Goal: Task Accomplishment & Management: Complete application form

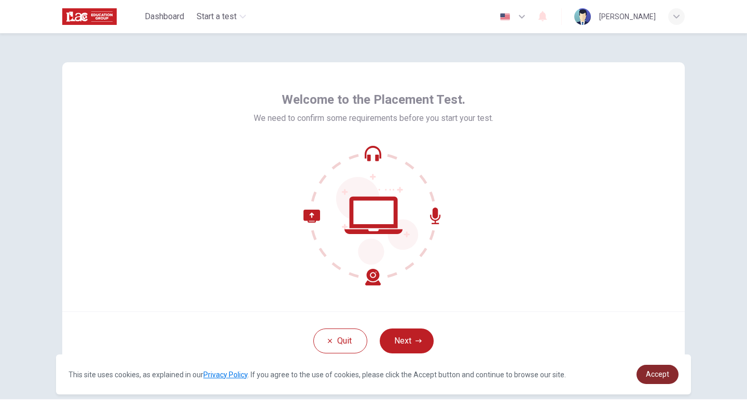
click at [646, 371] on span "Accept" at bounding box center [656, 374] width 23 height 8
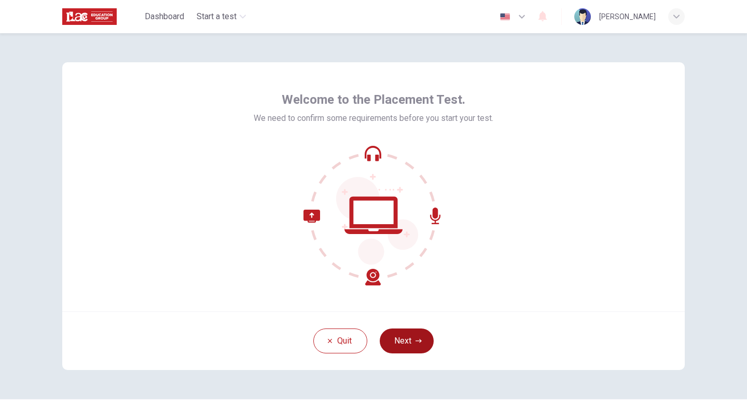
click at [411, 343] on button "Next" at bounding box center [406, 340] width 54 height 25
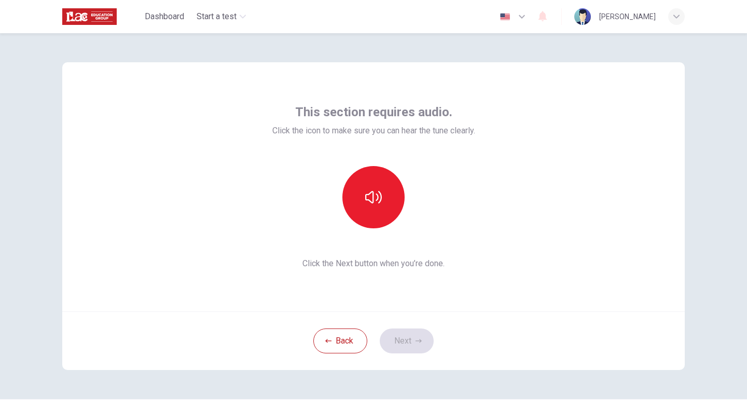
click at [483, 264] on div "This section requires audio. Click the icon to make sure you can hear the tune …" at bounding box center [373, 186] width 622 height 249
click at [389, 208] on button "button" at bounding box center [373, 197] width 62 height 62
click at [402, 354] on div "Back Next" at bounding box center [373, 340] width 622 height 59
click at [412, 342] on button "Next" at bounding box center [406, 340] width 54 height 25
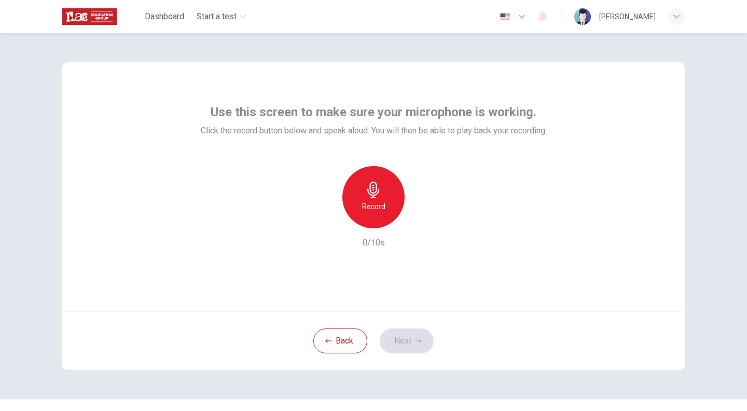
click at [373, 185] on icon "button" at bounding box center [373, 189] width 17 height 17
click at [399, 337] on button "Next" at bounding box center [406, 340] width 54 height 25
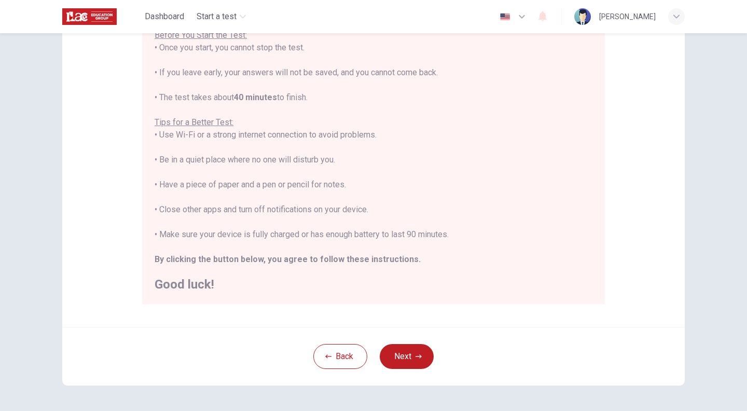
scroll to position [130, 0]
click at [403, 361] on button "Next" at bounding box center [406, 355] width 54 height 25
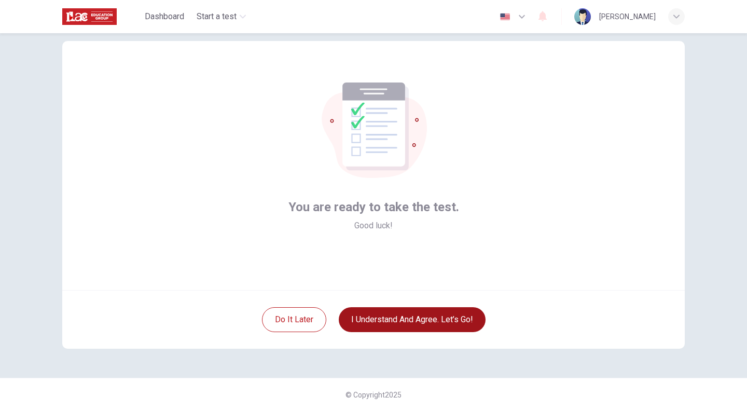
scroll to position [21, 0]
click at [398, 320] on button "I understand and agree. Let’s go!" at bounding box center [412, 319] width 147 height 25
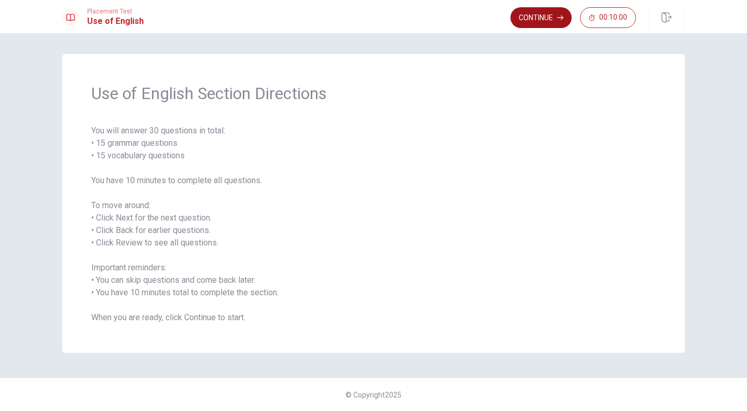
click at [544, 14] on button "Continue" at bounding box center [540, 17] width 61 height 21
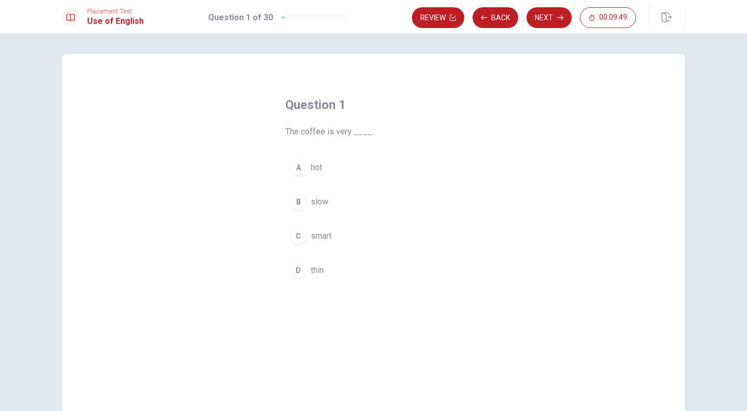
click at [312, 170] on span "hot" at bounding box center [316, 167] width 11 height 12
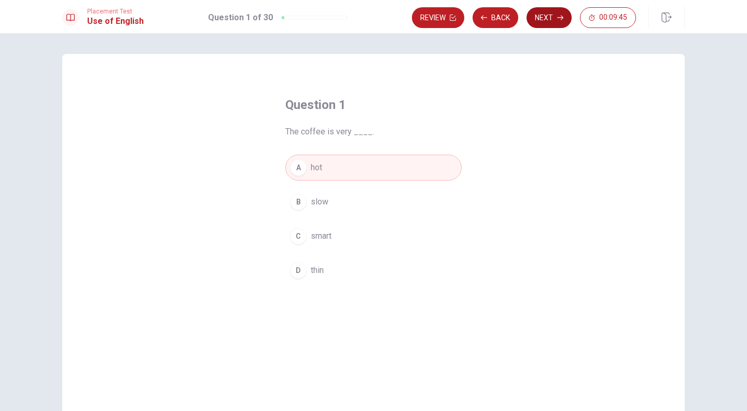
click at [540, 18] on button "Next" at bounding box center [548, 17] width 45 height 21
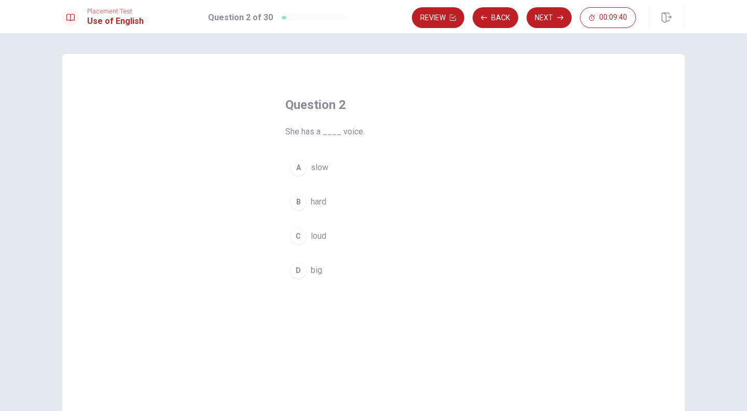
click at [314, 231] on span "loud" at bounding box center [319, 236] width 16 height 12
click at [550, 22] on button "Next" at bounding box center [548, 17] width 45 height 21
click at [308, 267] on button "D low" at bounding box center [373, 270] width 176 height 26
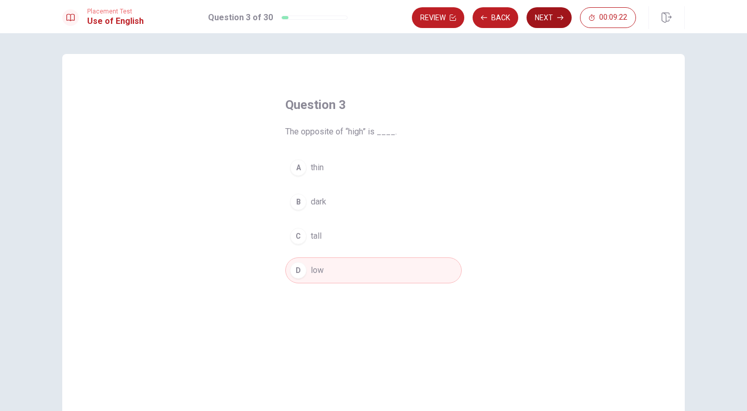
click at [550, 18] on button "Next" at bounding box center [548, 17] width 45 height 21
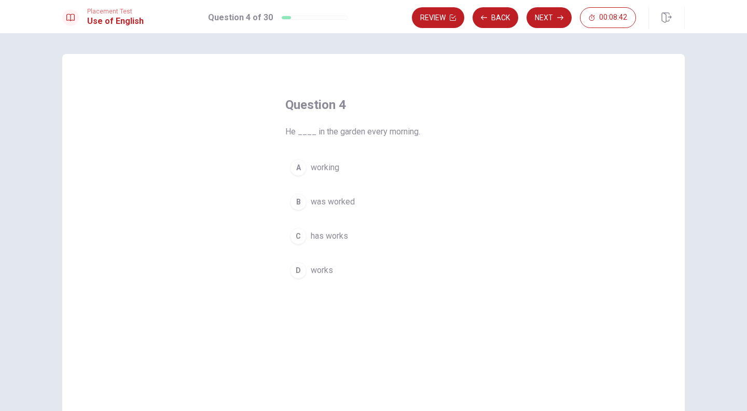
click at [311, 270] on span "works" at bounding box center [322, 270] width 22 height 12
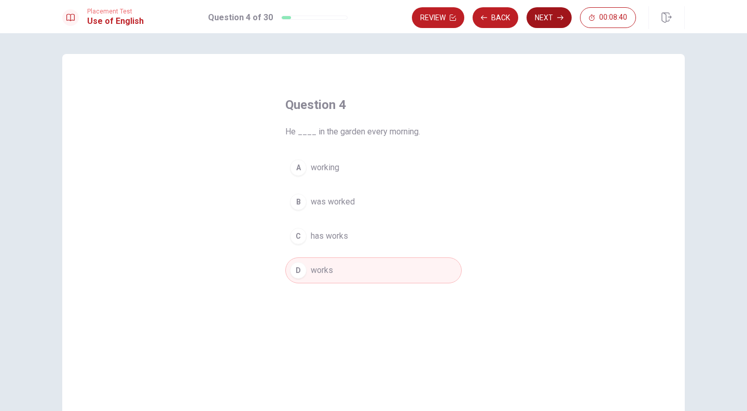
click at [546, 20] on button "Next" at bounding box center [548, 17] width 45 height 21
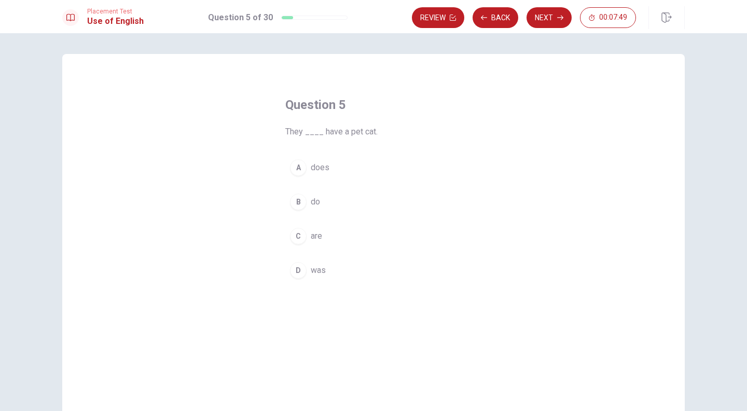
click at [296, 200] on div "B" at bounding box center [298, 201] width 17 height 17
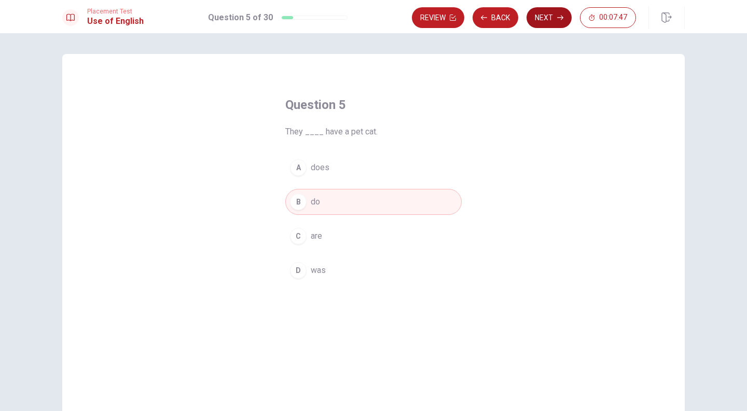
click at [545, 22] on button "Next" at bounding box center [548, 17] width 45 height 21
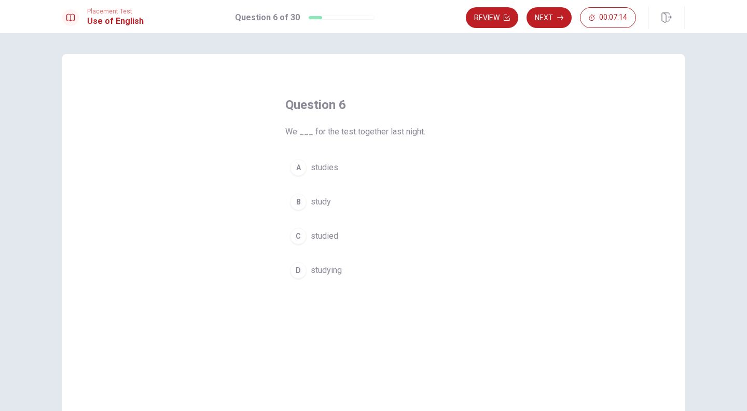
click at [316, 233] on span "studied" at bounding box center [324, 236] width 27 height 12
click at [546, 20] on button "Next" at bounding box center [548, 17] width 45 height 21
click at [306, 162] on button "A firefighter" at bounding box center [373, 167] width 176 height 26
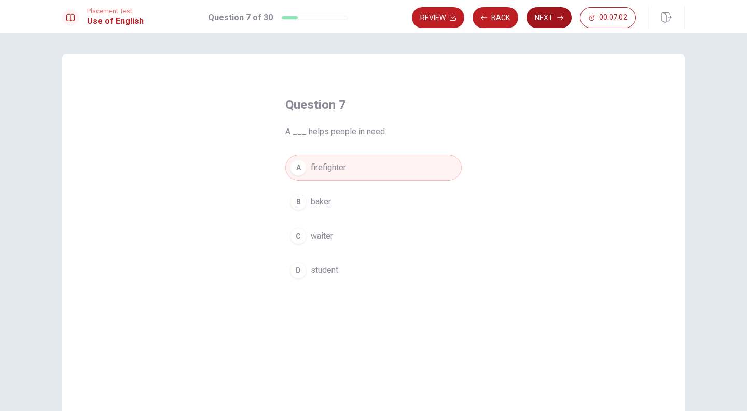
click at [549, 22] on button "Next" at bounding box center [548, 17] width 45 height 21
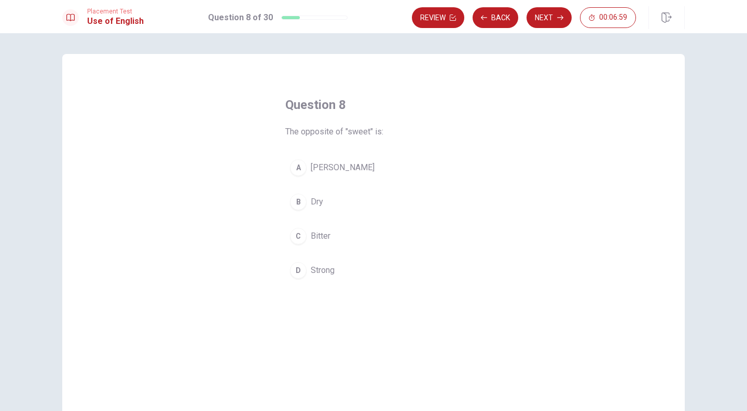
click at [297, 231] on div "C" at bounding box center [298, 236] width 17 height 17
click at [528, 24] on div "Review Back Next 00:06:48" at bounding box center [524, 17] width 224 height 21
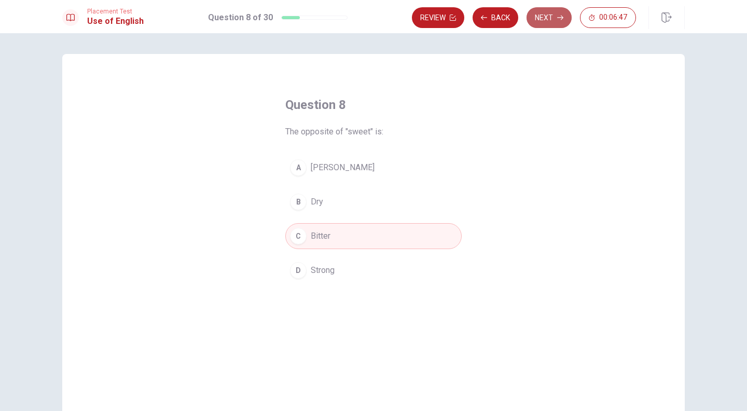
click at [544, 20] on button "Next" at bounding box center [548, 17] width 45 height 21
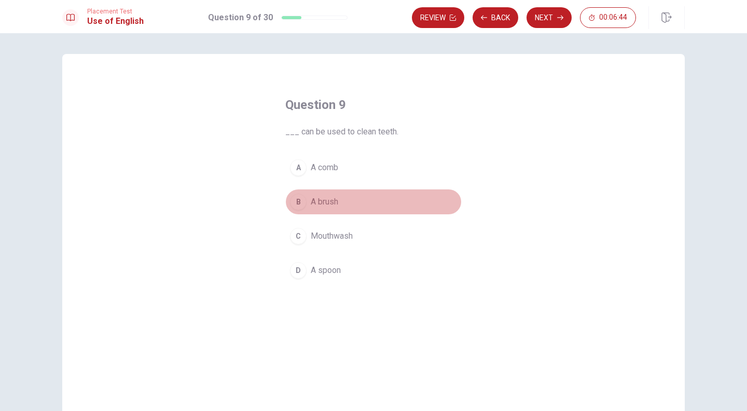
click at [351, 200] on button "B A brush" at bounding box center [373, 202] width 176 height 26
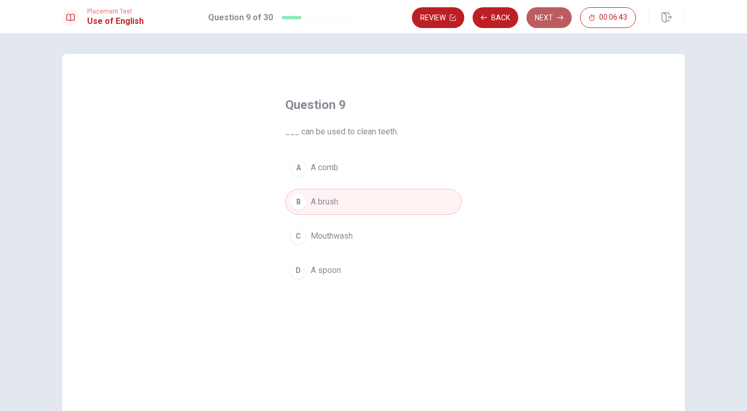
click at [554, 13] on button "Next" at bounding box center [548, 17] width 45 height 21
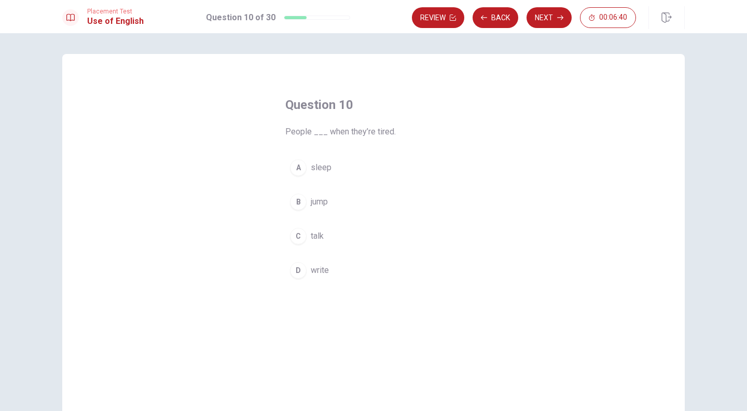
click at [319, 163] on span "sleep" at bounding box center [321, 167] width 21 height 12
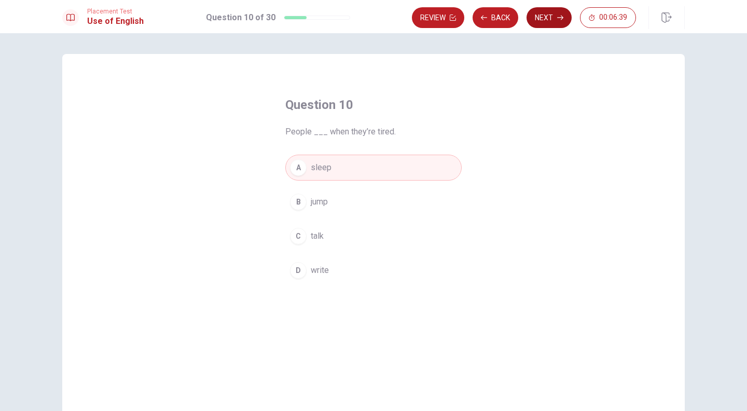
click at [547, 20] on button "Next" at bounding box center [548, 17] width 45 height 21
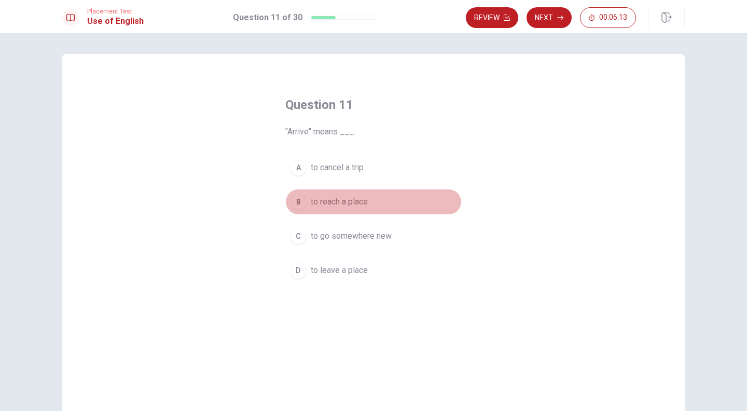
click at [299, 198] on div "B" at bounding box center [298, 201] width 17 height 17
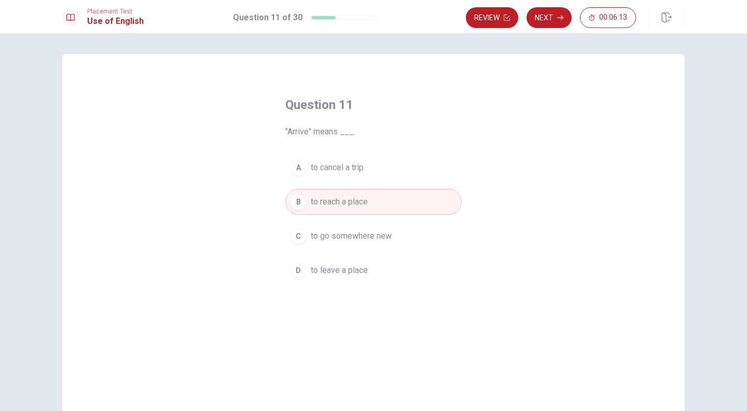
click at [550, 6] on div "Review Next 00:06:13" at bounding box center [575, 17] width 219 height 23
click at [544, 16] on button "Next" at bounding box center [548, 17] width 45 height 21
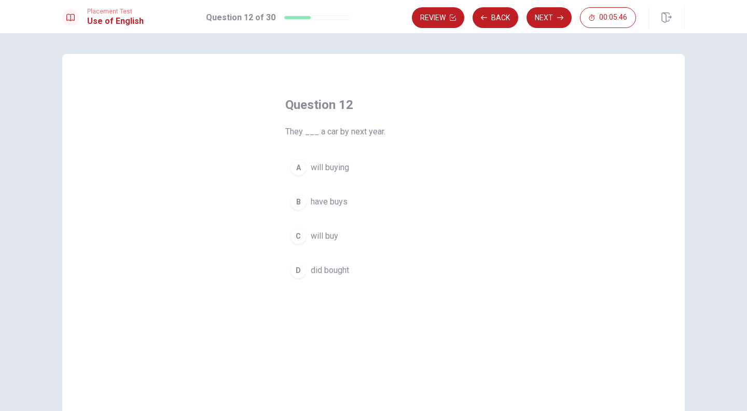
click at [301, 169] on div "A" at bounding box center [298, 167] width 17 height 17
click at [297, 232] on div "C" at bounding box center [298, 236] width 17 height 17
click at [546, 16] on button "Next" at bounding box center [548, 17] width 45 height 21
click at [297, 201] on div "B" at bounding box center [298, 201] width 17 height 17
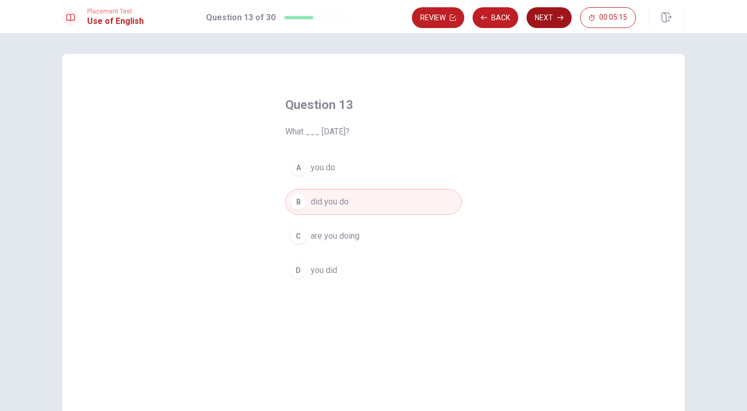
click at [536, 25] on button "Next" at bounding box center [548, 17] width 45 height 21
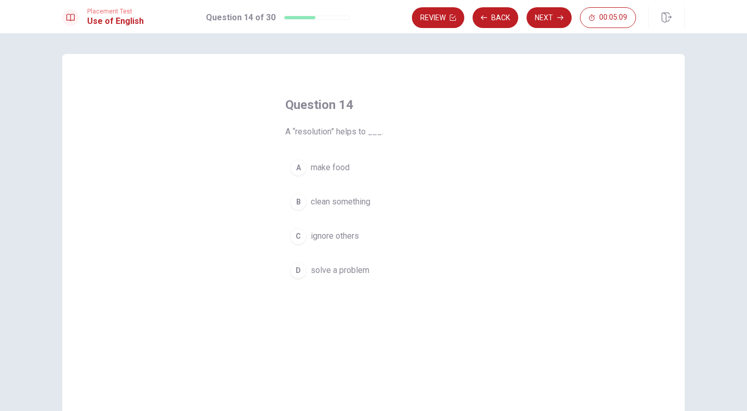
click at [296, 270] on div "D" at bounding box center [298, 270] width 17 height 17
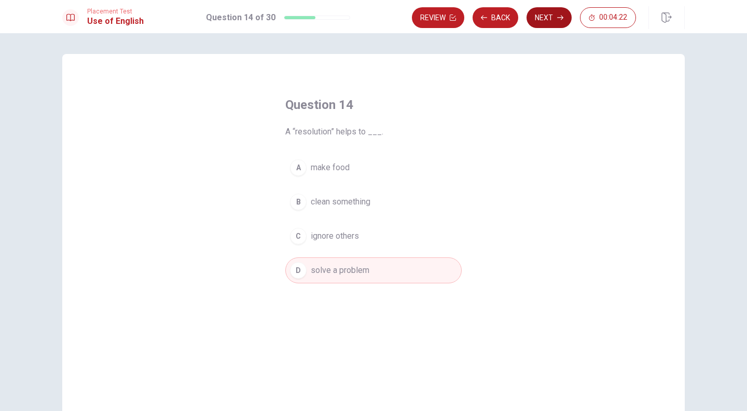
click at [557, 17] on icon "button" at bounding box center [560, 18] width 6 height 6
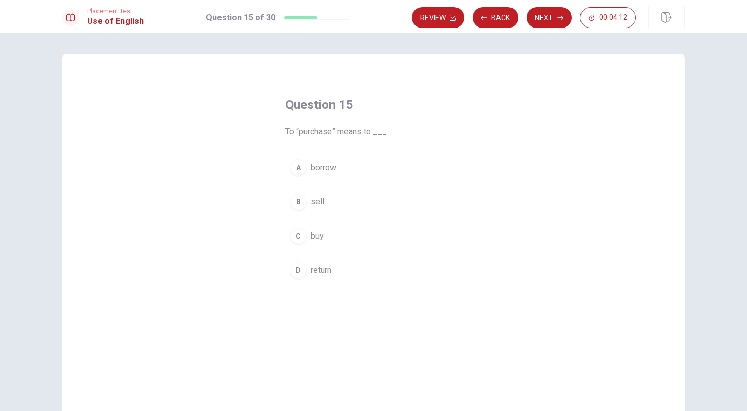
click at [294, 238] on div "C" at bounding box center [298, 236] width 17 height 17
click at [553, 30] on div "Placement Test Use of English Question 15 of 30 Review Back Next 00:04:09" at bounding box center [373, 16] width 747 height 33
click at [552, 18] on button "Next" at bounding box center [548, 17] width 45 height 21
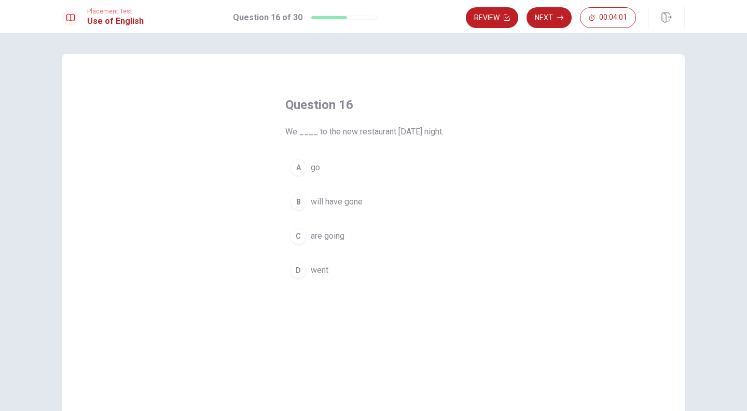
click at [314, 271] on span "went" at bounding box center [320, 270] width 18 height 12
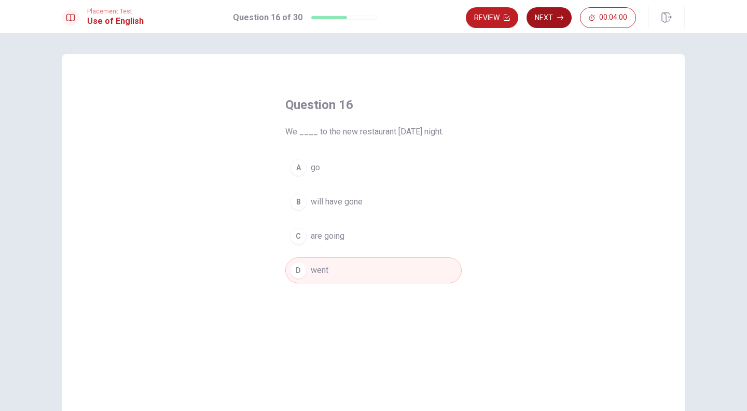
click at [552, 24] on button "Next" at bounding box center [548, 17] width 45 height 21
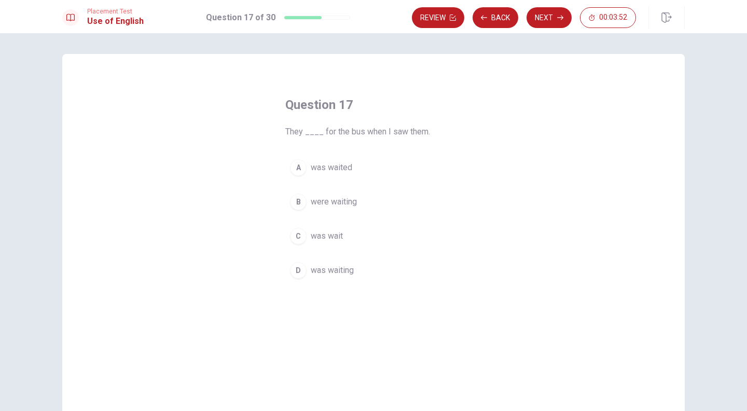
click at [330, 206] on span "were waiting" at bounding box center [334, 201] width 46 height 12
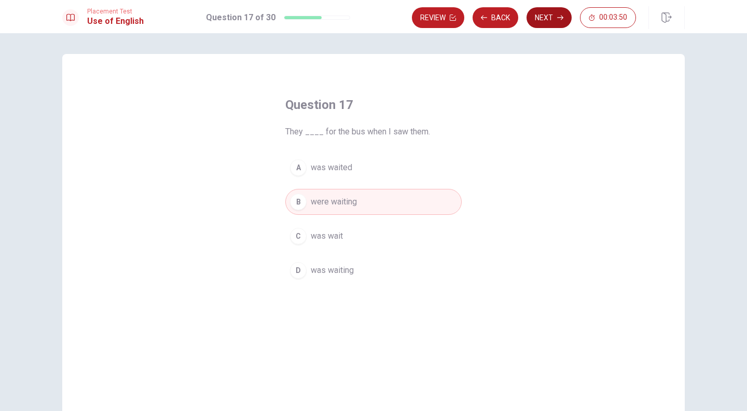
click at [541, 13] on button "Next" at bounding box center [548, 17] width 45 height 21
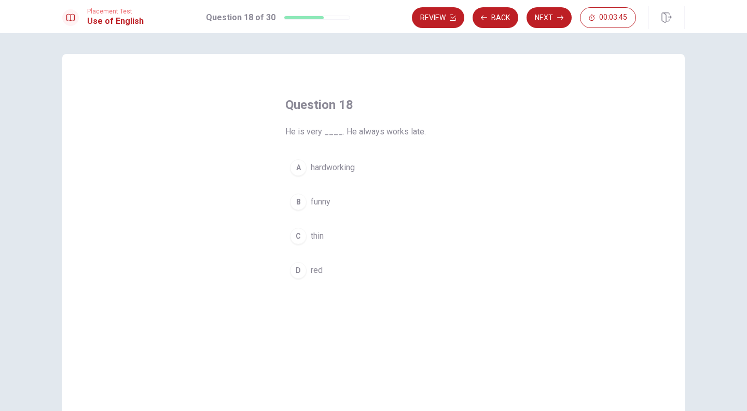
click at [339, 172] on span "hardworking" at bounding box center [333, 167] width 44 height 12
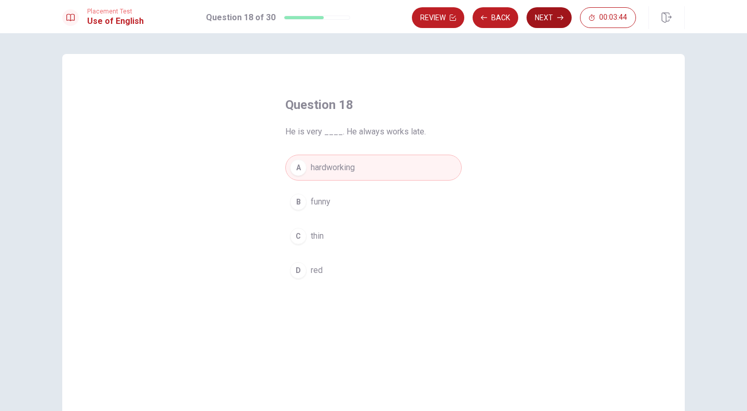
click at [551, 26] on button "Next" at bounding box center [548, 17] width 45 height 21
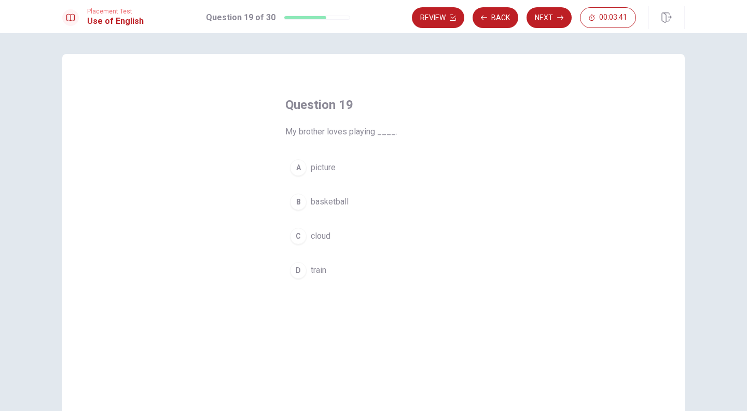
click at [330, 200] on span "basketball" at bounding box center [330, 201] width 38 height 12
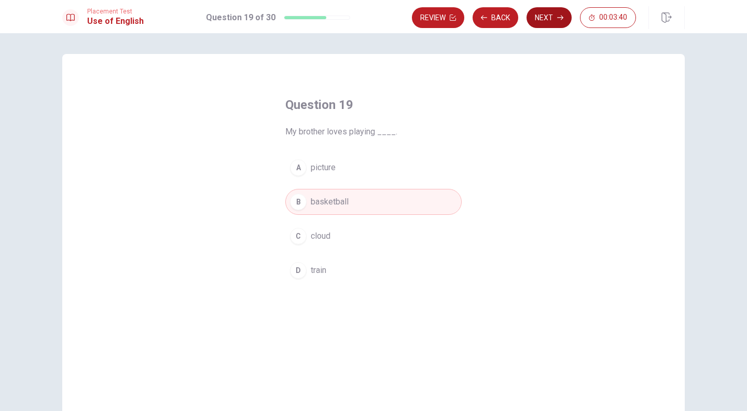
click at [547, 18] on button "Next" at bounding box center [548, 17] width 45 height 21
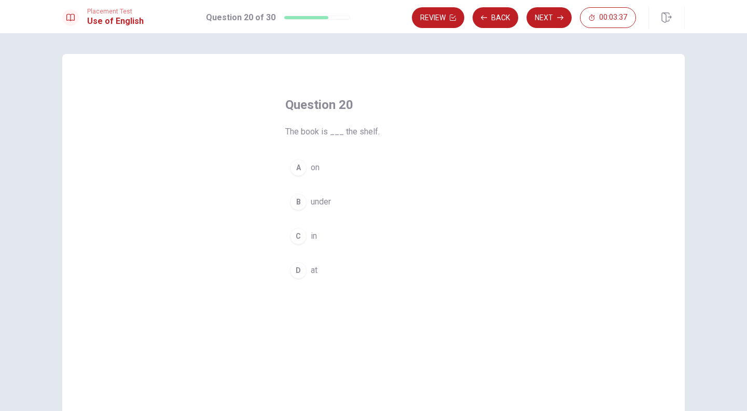
click at [306, 168] on button "A on" at bounding box center [373, 167] width 176 height 26
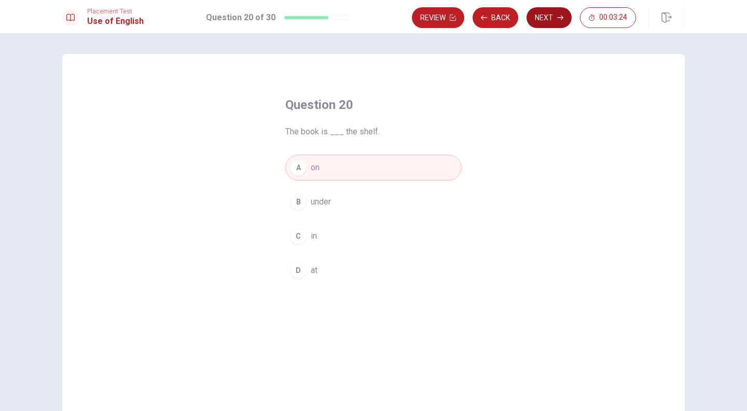
click at [545, 14] on button "Next" at bounding box center [548, 17] width 45 height 21
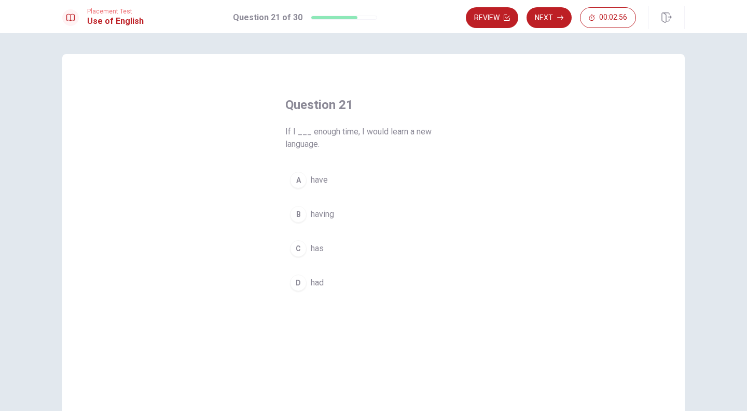
click at [305, 282] on button "D had" at bounding box center [373, 283] width 176 height 26
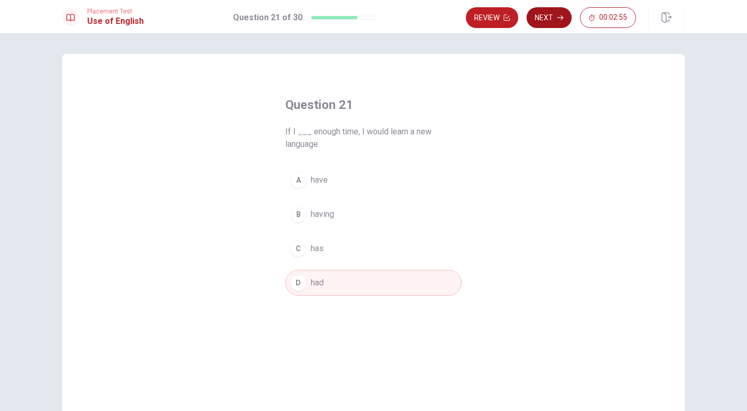
click at [541, 25] on button "Next" at bounding box center [548, 17] width 45 height 21
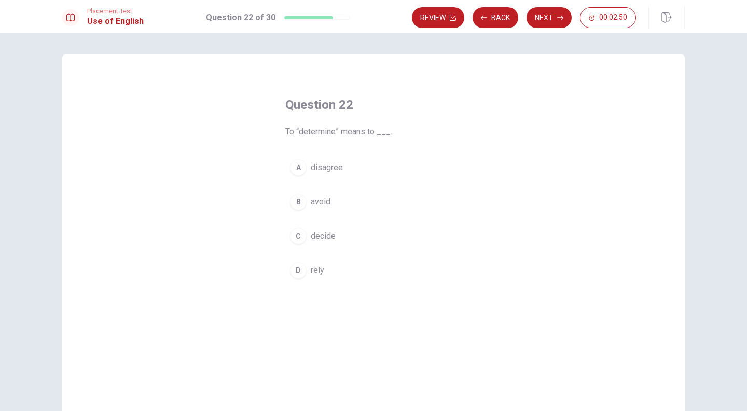
click at [318, 236] on span "decide" at bounding box center [323, 236] width 25 height 12
click at [545, 18] on button "Next" at bounding box center [548, 17] width 45 height 21
click at [317, 206] on span "has" at bounding box center [317, 201] width 13 height 12
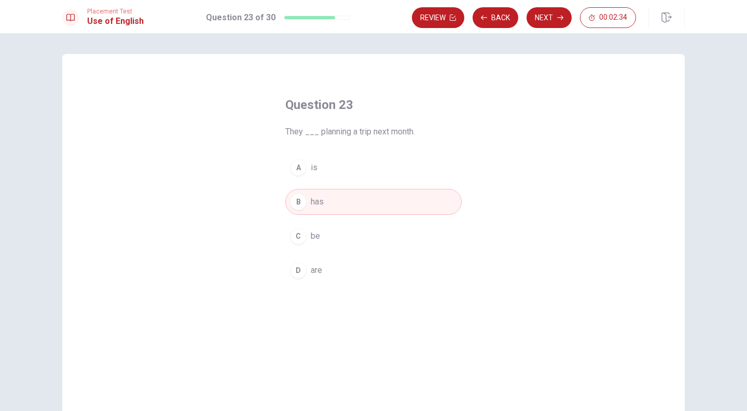
click at [342, 260] on button "D are" at bounding box center [373, 270] width 176 height 26
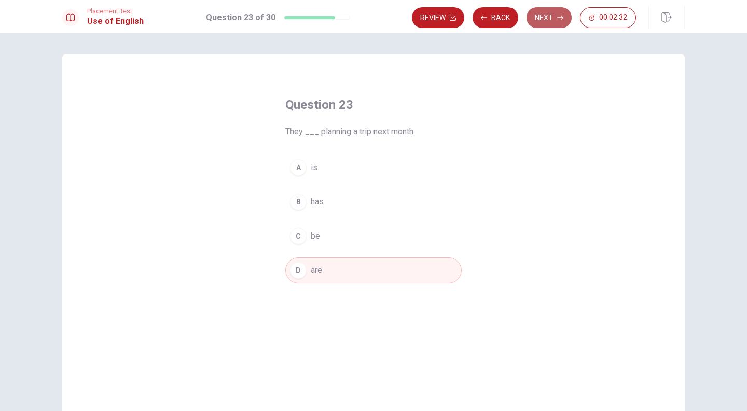
click at [547, 18] on button "Next" at bounding box center [548, 17] width 45 height 21
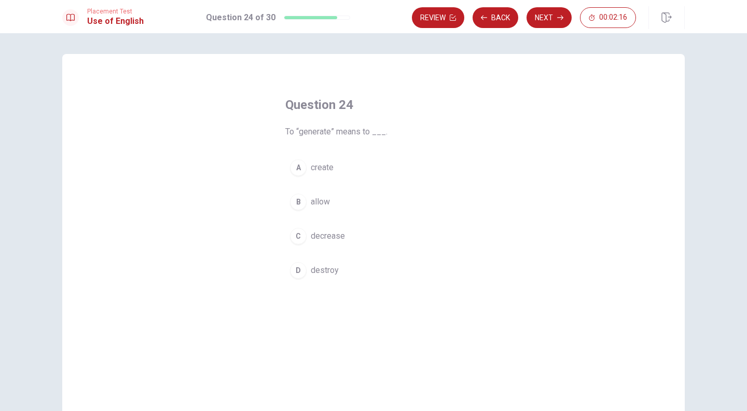
click at [325, 172] on span "create" at bounding box center [322, 167] width 23 height 12
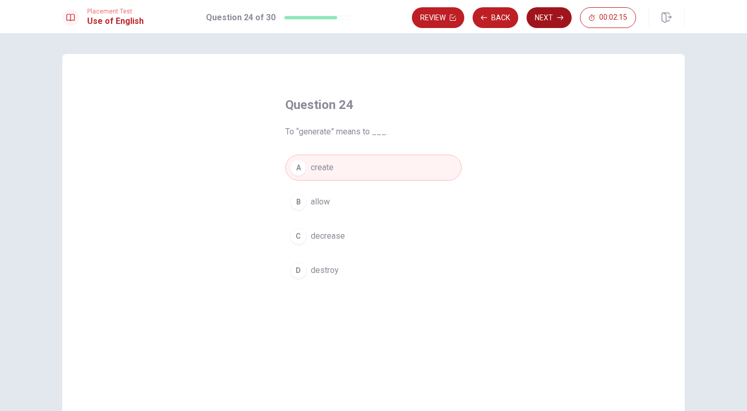
click at [544, 17] on button "Next" at bounding box center [548, 17] width 45 height 21
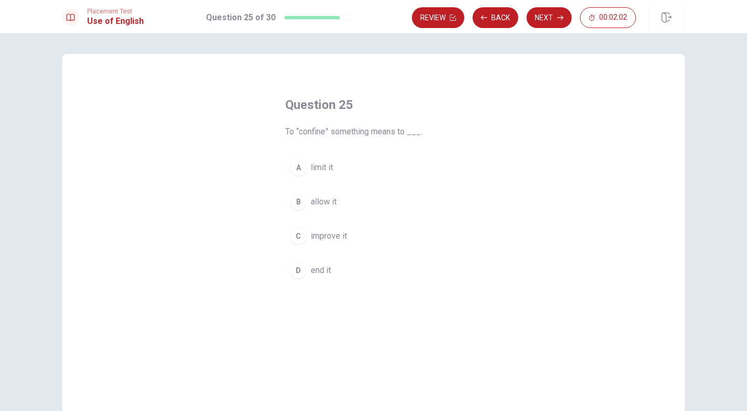
click at [330, 177] on button "A limit it" at bounding box center [373, 167] width 176 height 26
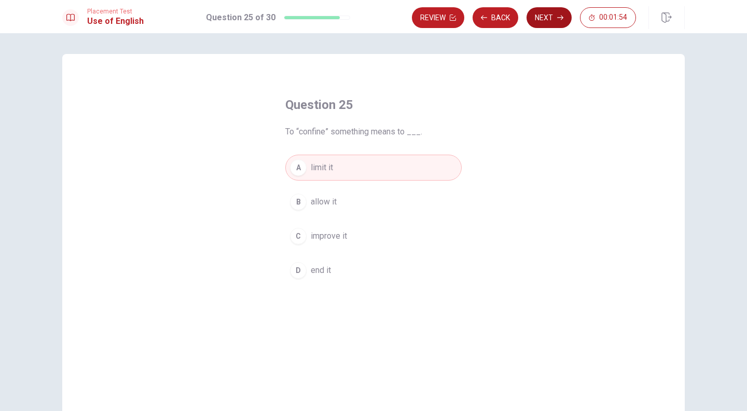
click at [546, 17] on button "Next" at bounding box center [548, 17] width 45 height 21
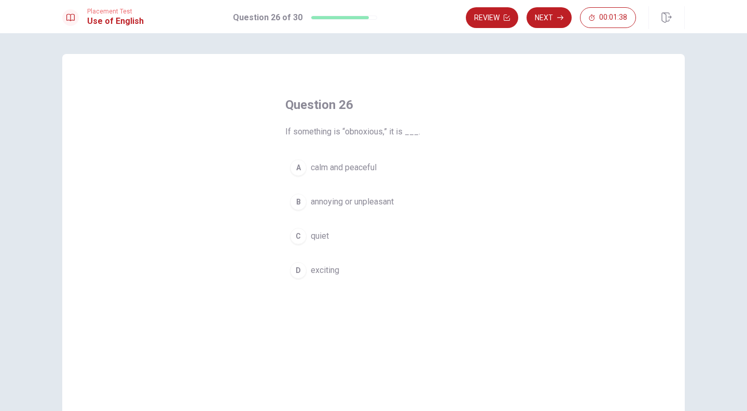
click at [343, 199] on span "annoying or unpleasant" at bounding box center [352, 201] width 83 height 12
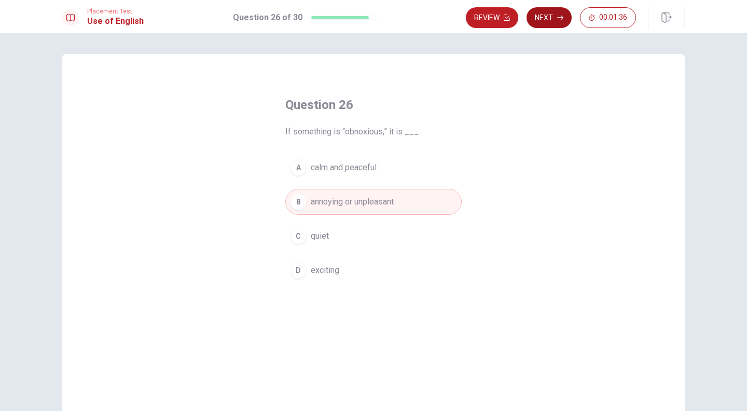
click at [548, 19] on button "Next" at bounding box center [548, 17] width 45 height 21
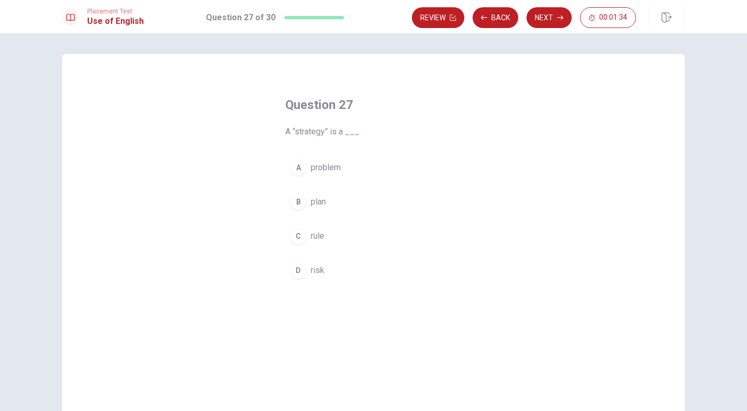
click at [316, 195] on span "plan" at bounding box center [318, 201] width 15 height 12
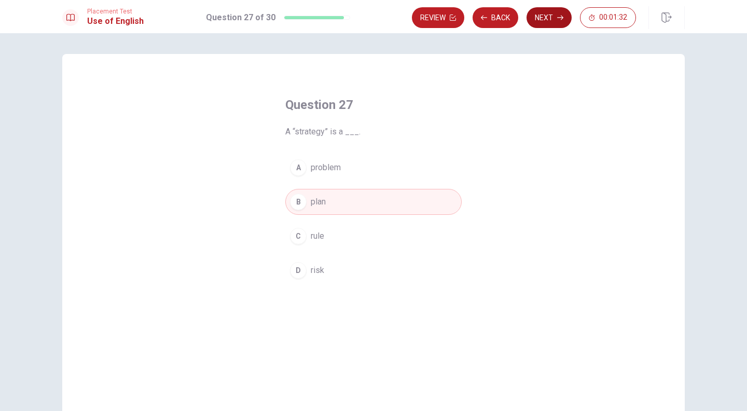
click at [542, 19] on button "Next" at bounding box center [548, 17] width 45 height 21
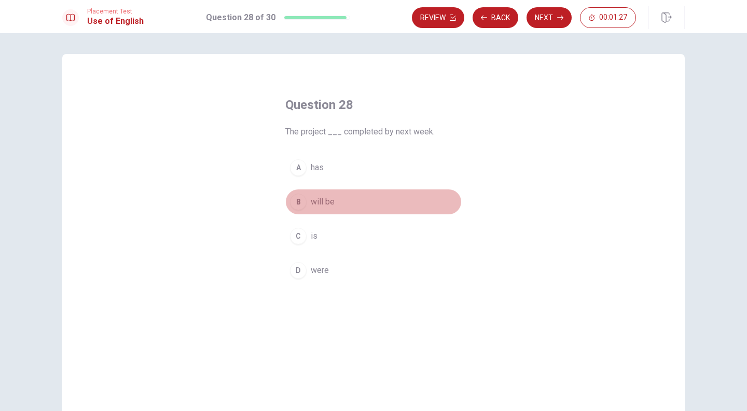
click at [311, 200] on span "will be" at bounding box center [323, 201] width 24 height 12
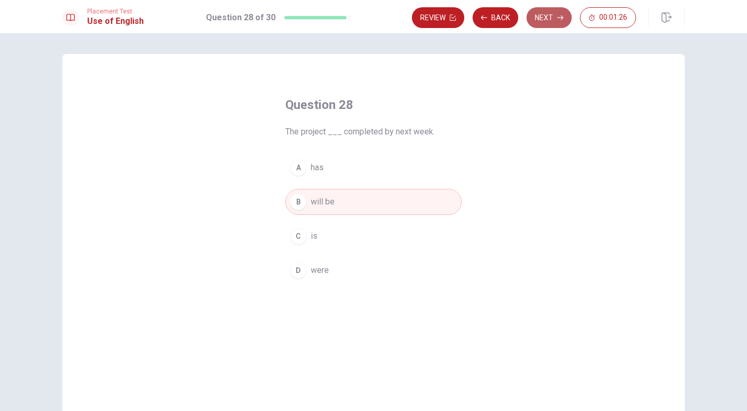
click at [550, 14] on button "Next" at bounding box center [548, 17] width 45 height 21
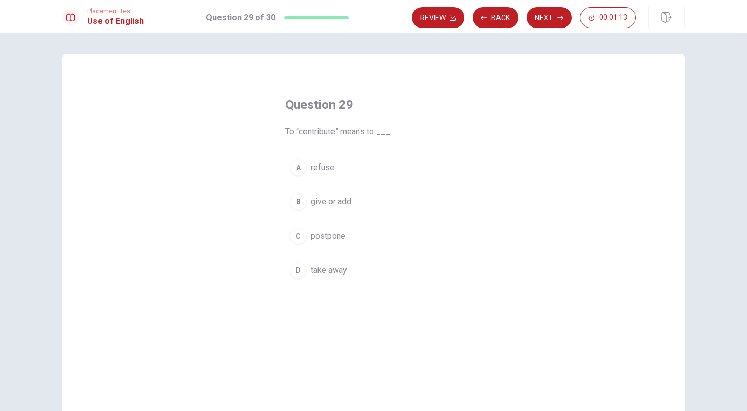
click at [333, 203] on span "give or add" at bounding box center [331, 201] width 40 height 12
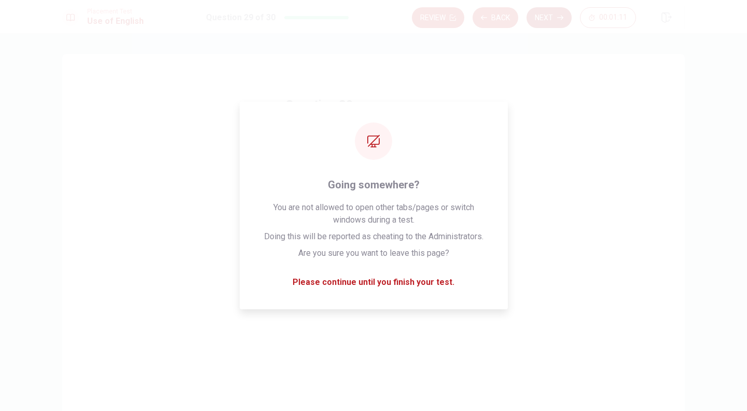
click at [553, 13] on button "Next" at bounding box center [548, 17] width 45 height 21
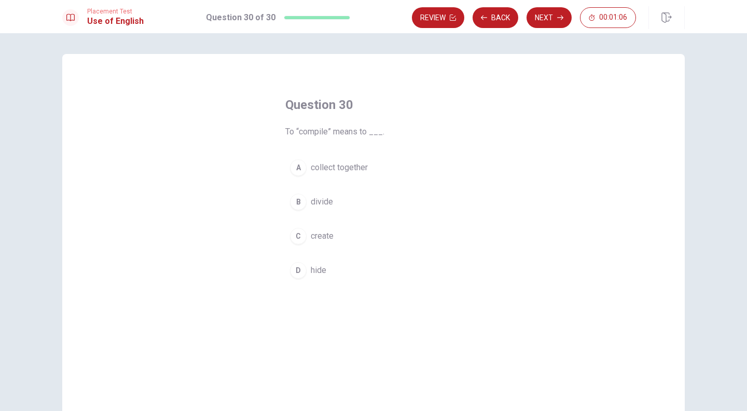
click at [326, 200] on span "divide" at bounding box center [322, 201] width 22 height 12
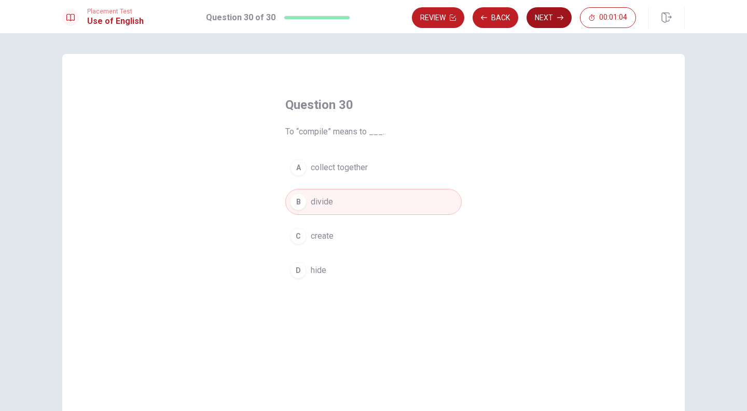
click at [540, 18] on button "Next" at bounding box center [548, 17] width 45 height 21
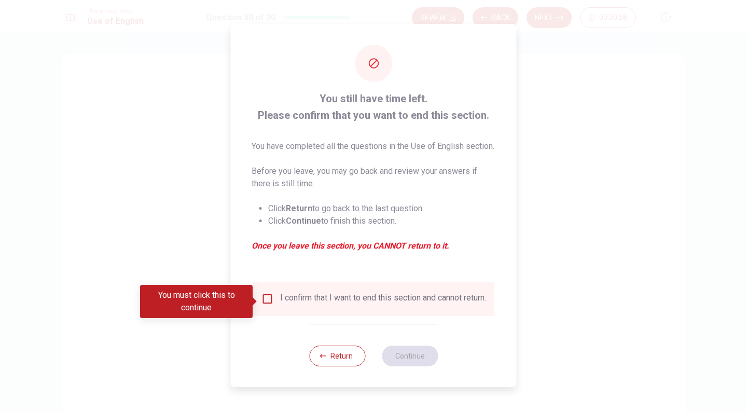
click at [263, 300] on input "You must click this to continue" at bounding box center [267, 298] width 12 height 12
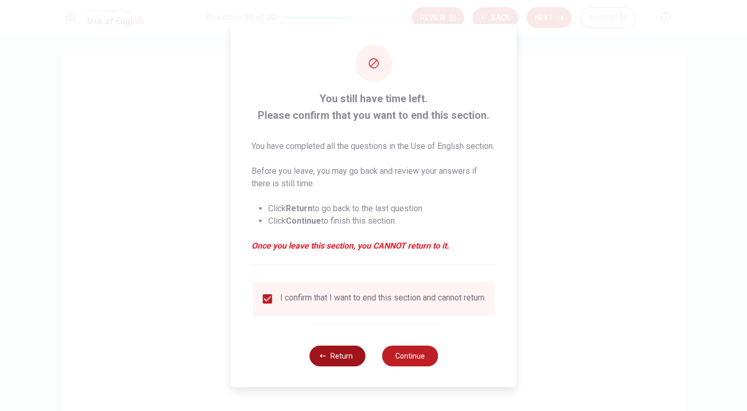
click at [343, 361] on button "Return" at bounding box center [337, 355] width 56 height 21
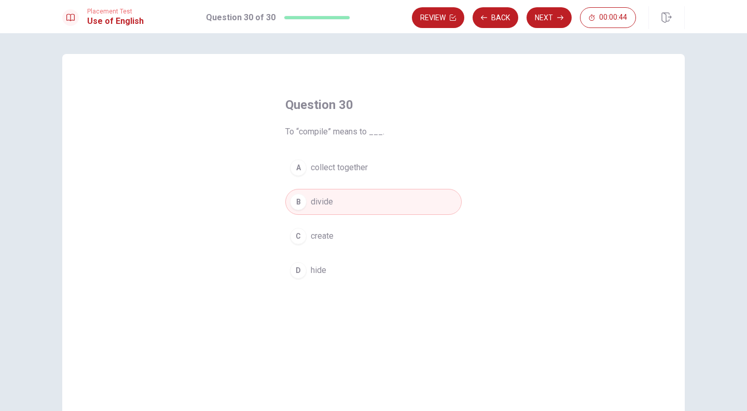
click at [337, 164] on span "collect together" at bounding box center [339, 167] width 57 height 12
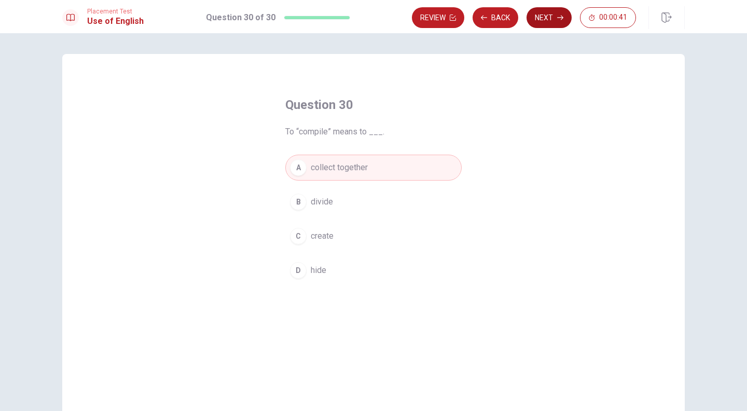
click at [552, 16] on button "Next" at bounding box center [548, 17] width 45 height 21
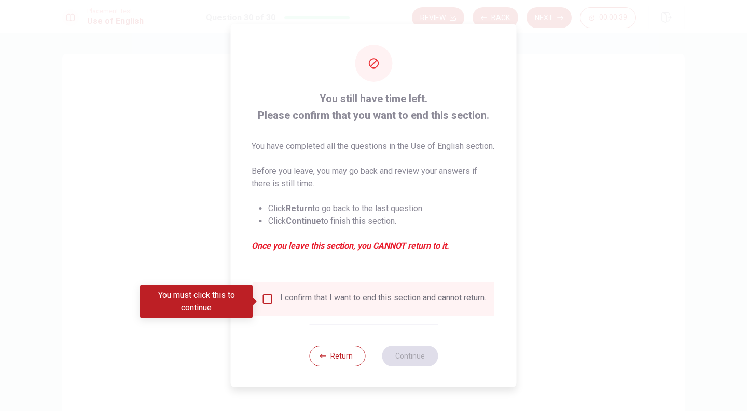
click at [271, 296] on input "You must click this to continue" at bounding box center [267, 298] width 12 height 12
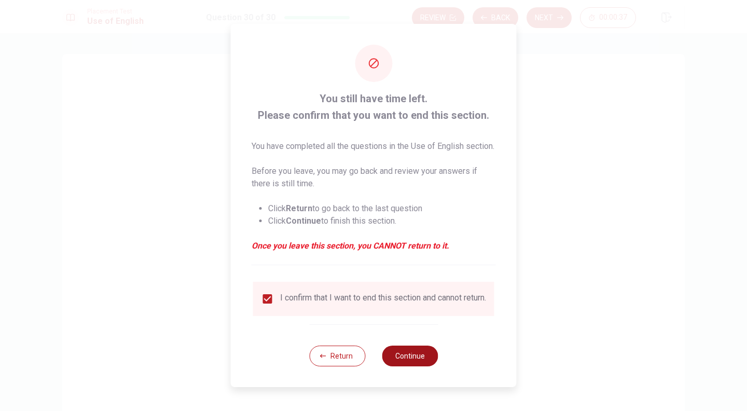
click at [421, 359] on button "Continue" at bounding box center [410, 355] width 56 height 21
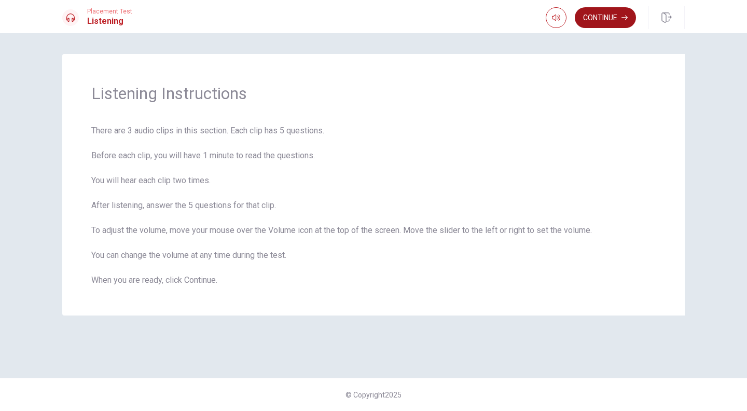
click at [593, 25] on button "Continue" at bounding box center [604, 17] width 61 height 21
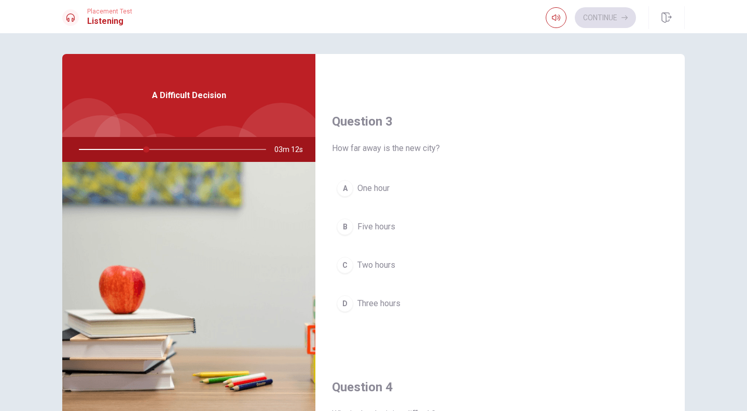
scroll to position [495, 0]
click at [377, 298] on span "Three hours" at bounding box center [378, 301] width 43 height 12
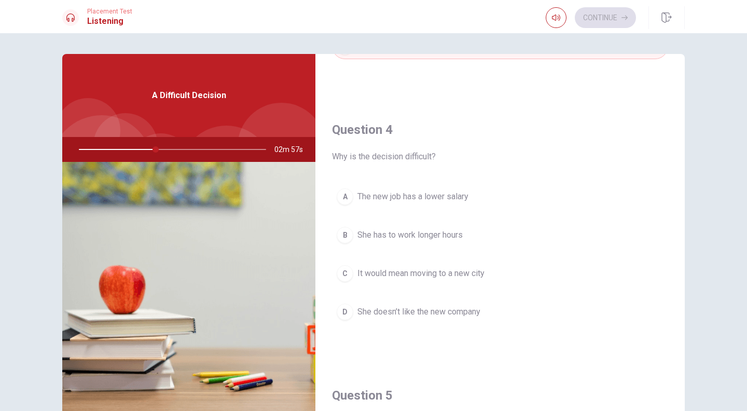
scroll to position [750, 0]
click at [442, 274] on span "It would mean moving to a new city" at bounding box center [420, 272] width 127 height 12
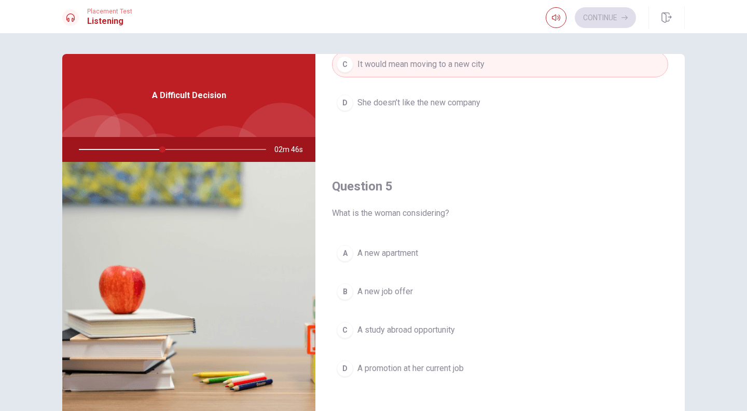
scroll to position [967, 0]
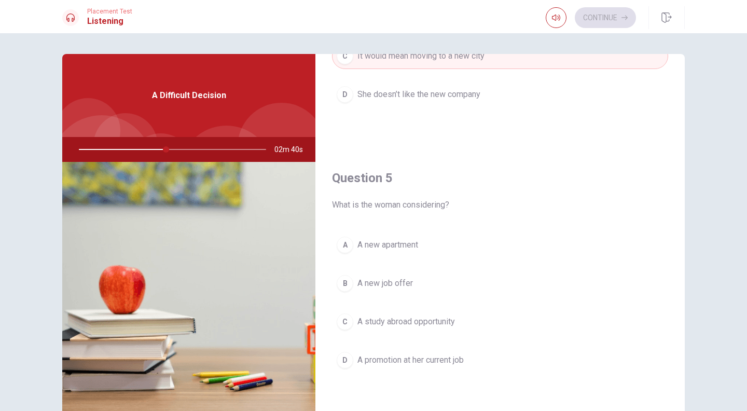
click at [404, 277] on span "A new job offer" at bounding box center [384, 283] width 55 height 12
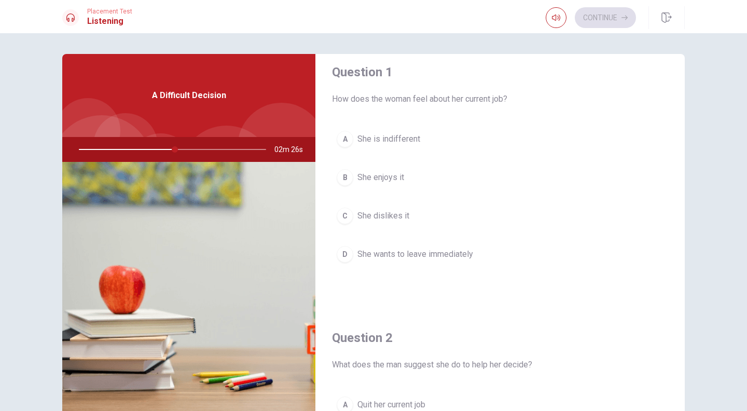
scroll to position [11, 0]
click at [379, 138] on span "She is indifferent" at bounding box center [388, 138] width 63 height 12
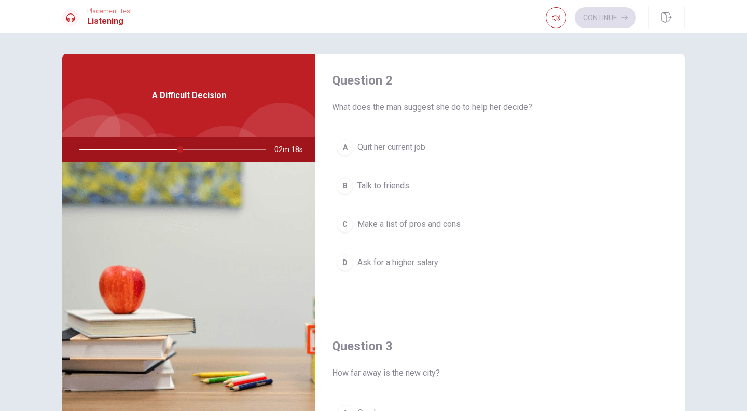
scroll to position [261, 0]
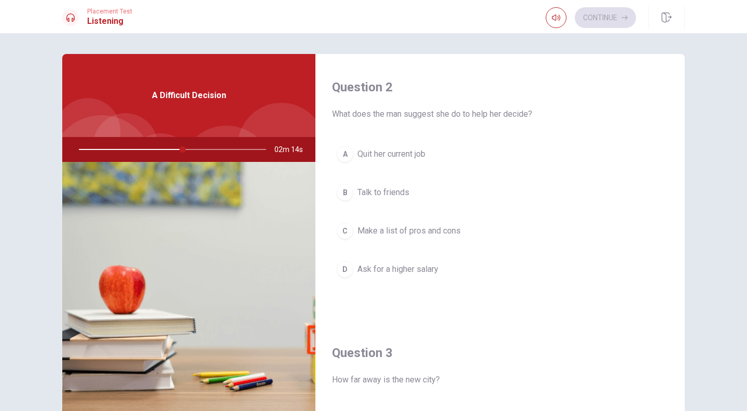
click at [438, 232] on span "Make a list of pros and cons" at bounding box center [408, 230] width 103 height 12
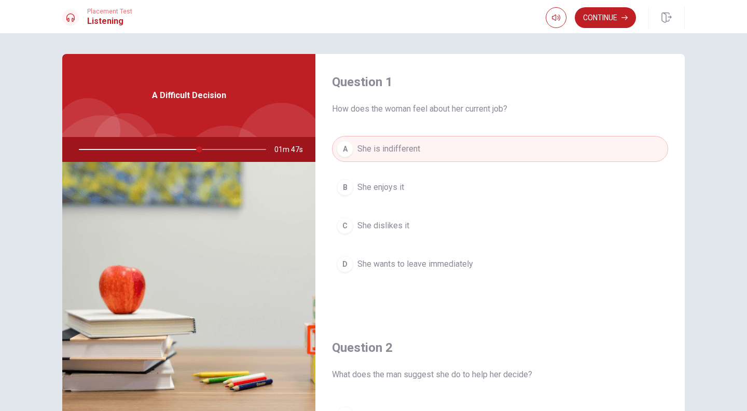
scroll to position [0, 0]
click at [414, 187] on button "B She enjoys it" at bounding box center [500, 188] width 336 height 26
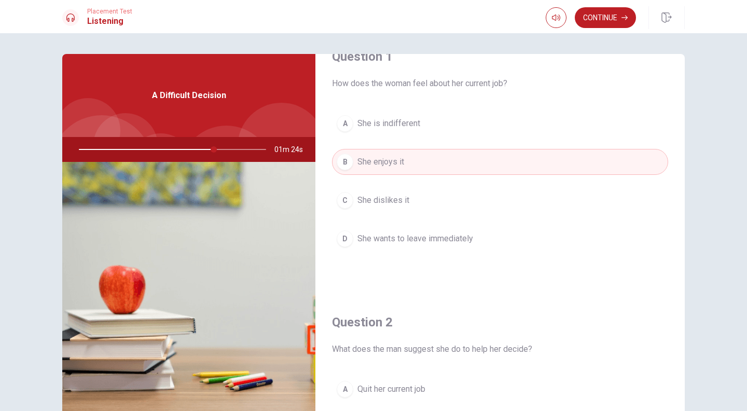
scroll to position [27, 0]
click at [393, 125] on span "She is indifferent" at bounding box center [388, 122] width 63 height 12
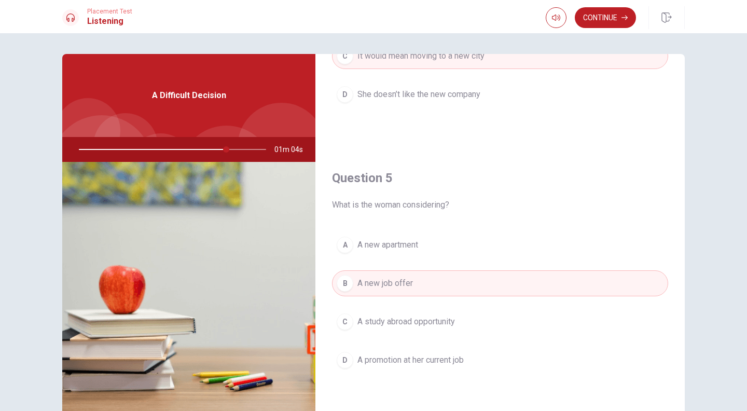
scroll to position [58, 0]
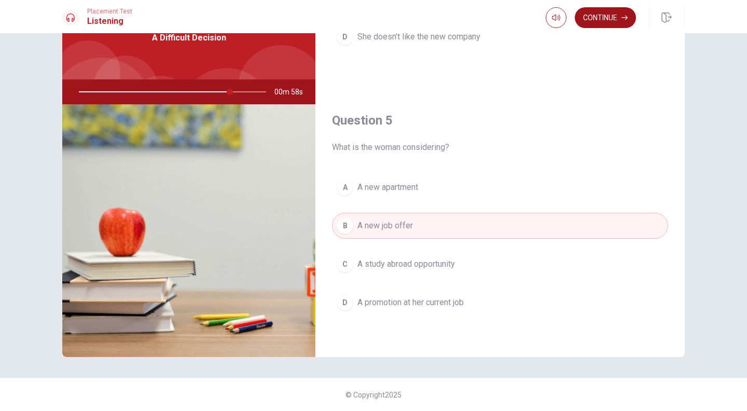
click at [608, 17] on button "Continue" at bounding box center [604, 17] width 61 height 21
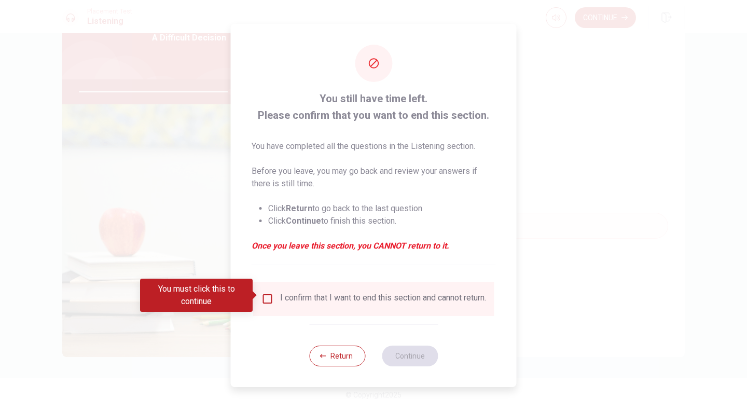
click at [261, 301] on input "You must click this to continue" at bounding box center [267, 298] width 12 height 12
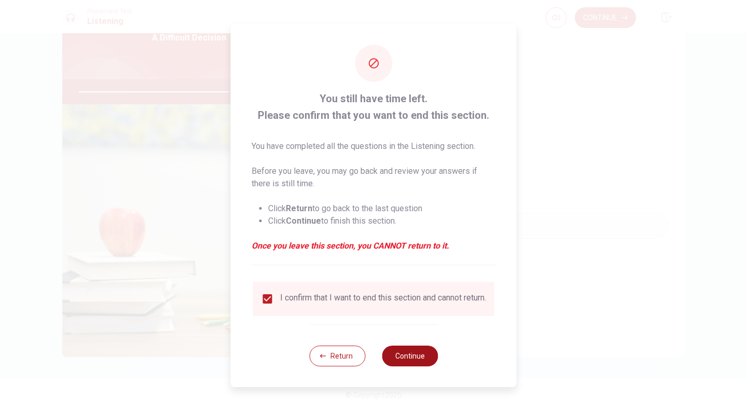
click at [415, 360] on button "Continue" at bounding box center [410, 355] width 56 height 21
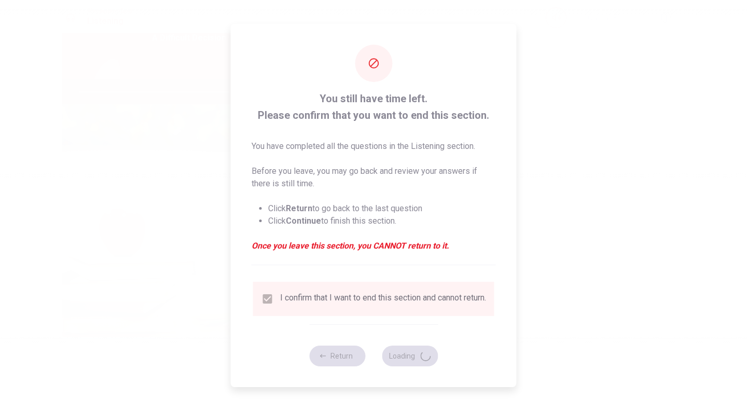
type input "82"
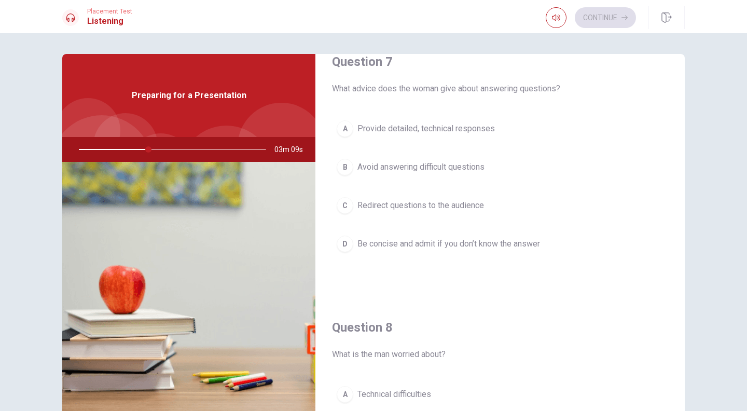
scroll to position [284, 0]
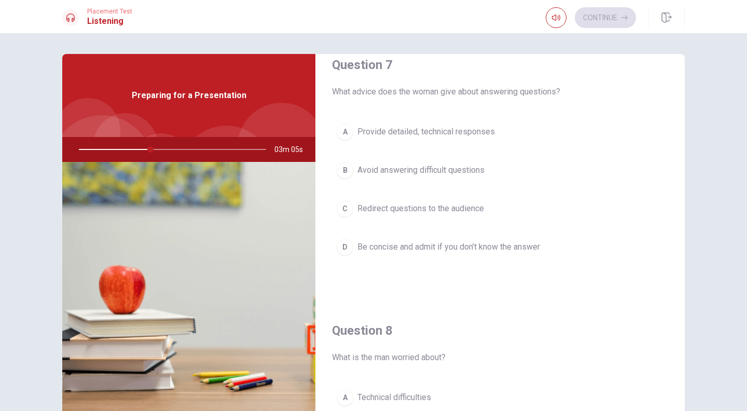
click at [419, 246] on span "Be concise and admit if you don’t know the answer" at bounding box center [448, 247] width 182 height 12
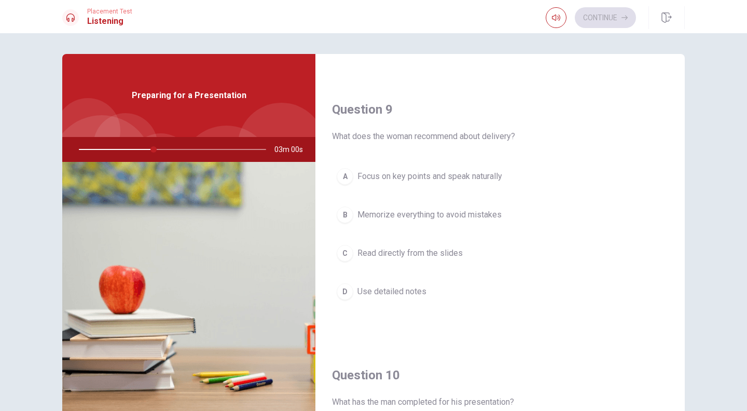
scroll to position [770, 0]
click at [398, 210] on span "Memorize everything to avoid mistakes" at bounding box center [429, 214] width 144 height 12
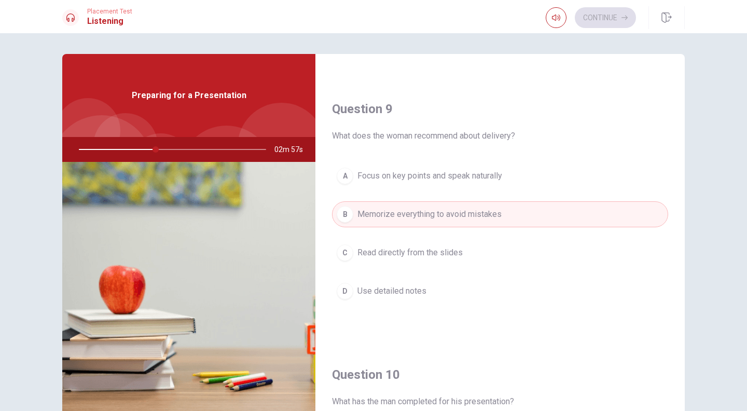
click at [426, 181] on span "Focus on key points and speak naturally" at bounding box center [429, 176] width 145 height 12
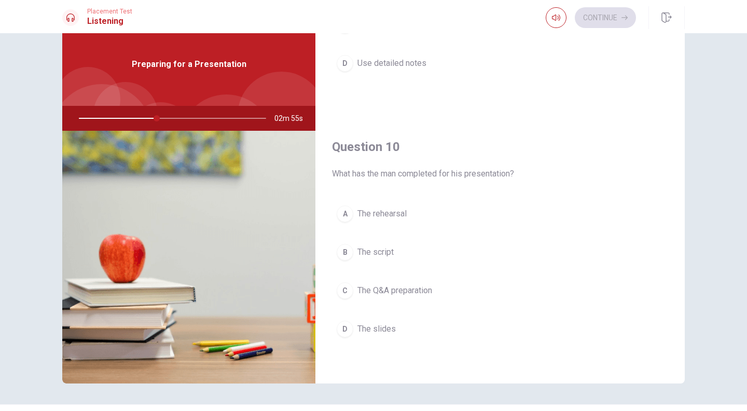
scroll to position [37, 0]
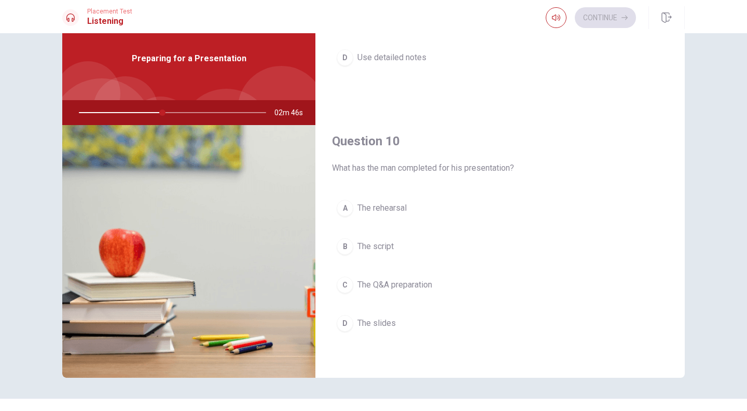
click at [387, 321] on span "The slides" at bounding box center [376, 323] width 38 height 12
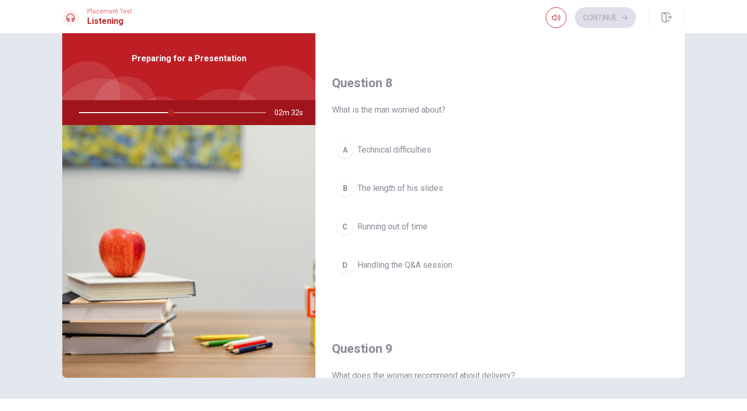
scroll to position [495, 0]
click at [391, 255] on button "D Handling the Q&A session" at bounding box center [500, 264] width 336 height 26
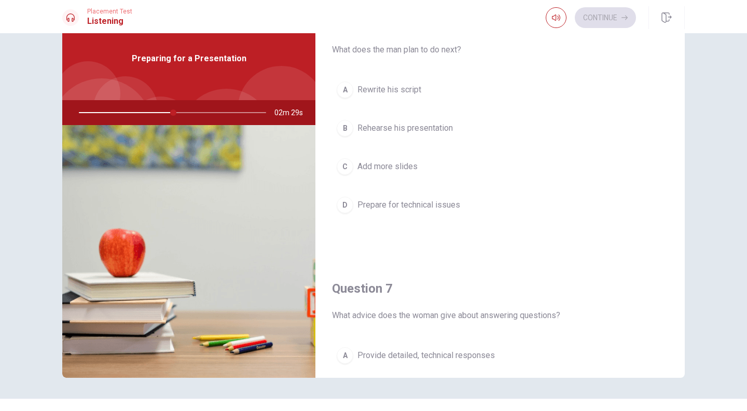
scroll to position [20, 0]
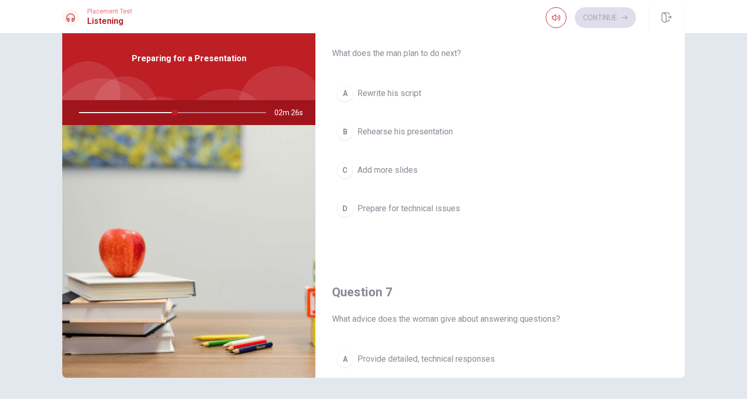
click at [372, 125] on span "Rehearse his presentation" at bounding box center [404, 131] width 95 height 12
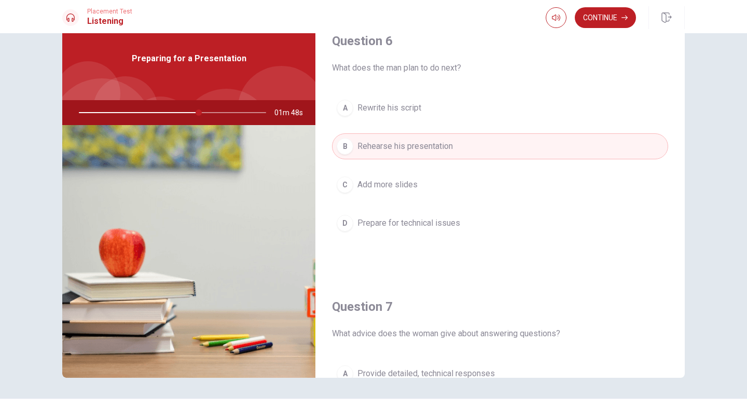
scroll to position [0, 0]
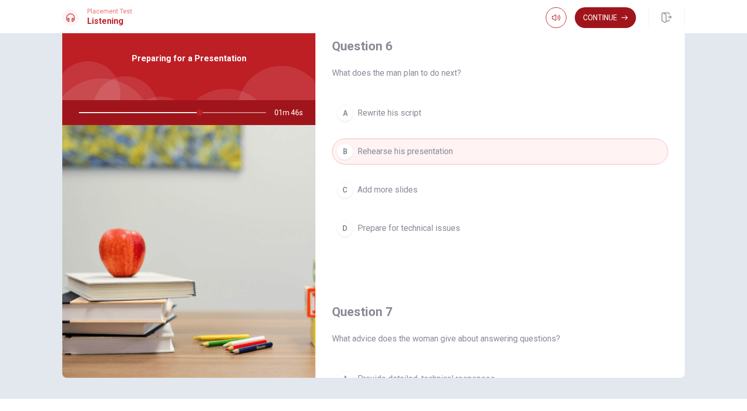
click at [611, 23] on button "Continue" at bounding box center [604, 17] width 61 height 21
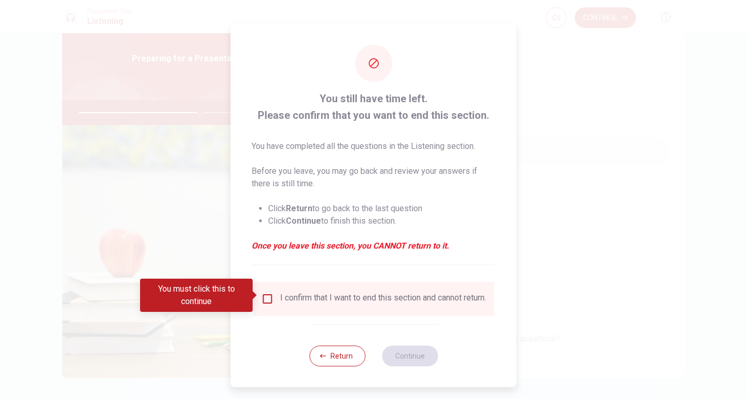
click at [266, 297] on input "You must click this to continue" at bounding box center [267, 298] width 12 height 12
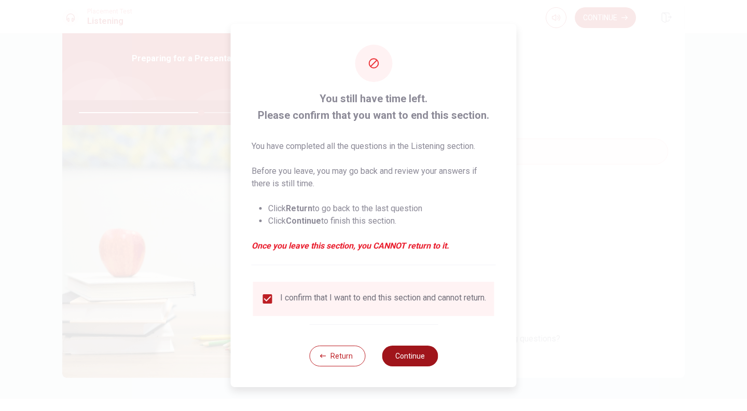
click at [417, 349] on button "Continue" at bounding box center [410, 355] width 56 height 21
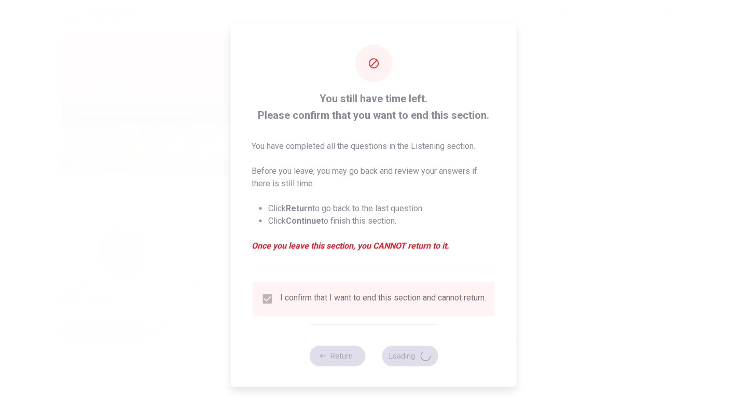
type input "66"
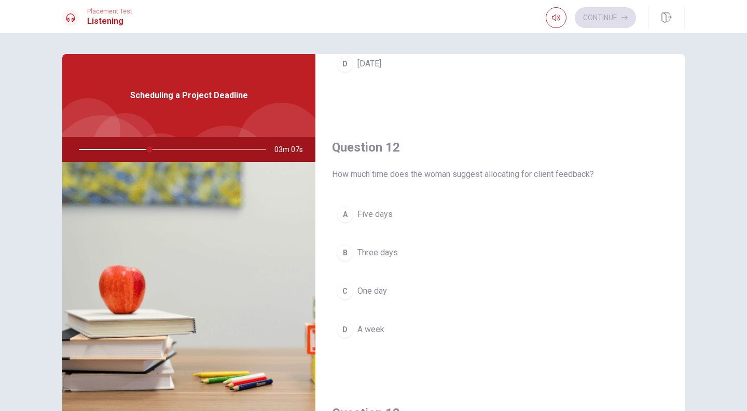
scroll to position [204, 0]
click at [381, 250] on span "Three days" at bounding box center [377, 250] width 40 height 12
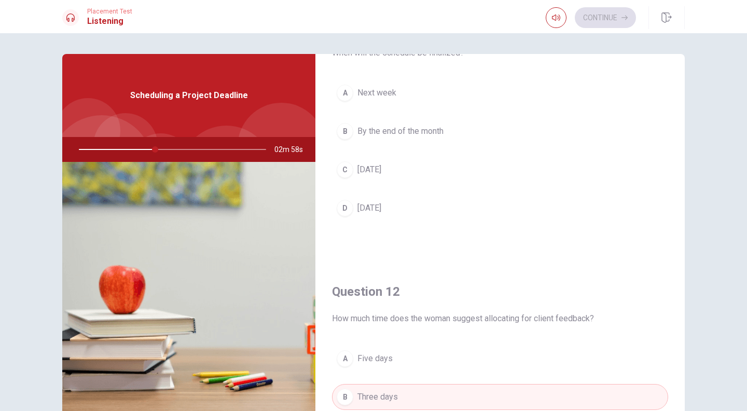
scroll to position [0, 0]
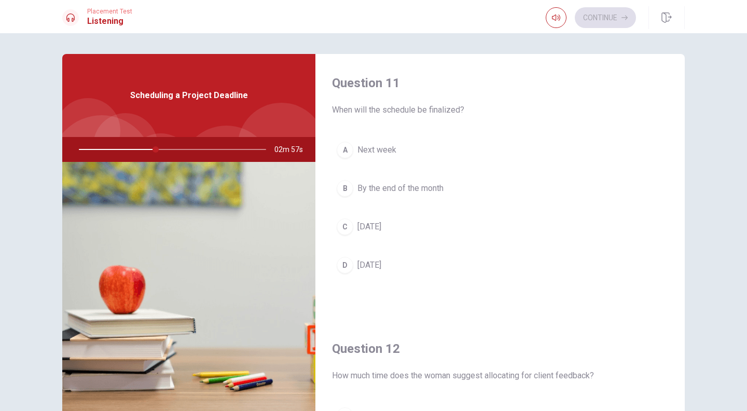
click at [373, 228] on span "[DATE]" at bounding box center [369, 226] width 24 height 12
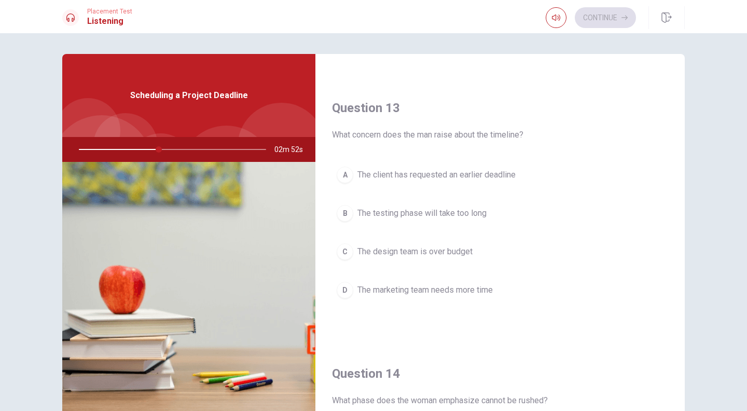
scroll to position [507, 0]
click at [428, 284] on span "The marketing team needs more time" at bounding box center [424, 289] width 135 height 12
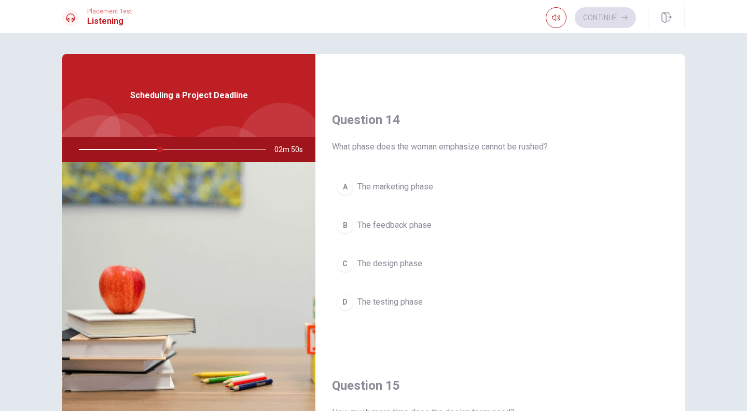
scroll to position [761, 0]
click at [404, 265] on span "The design phase" at bounding box center [389, 262] width 65 height 12
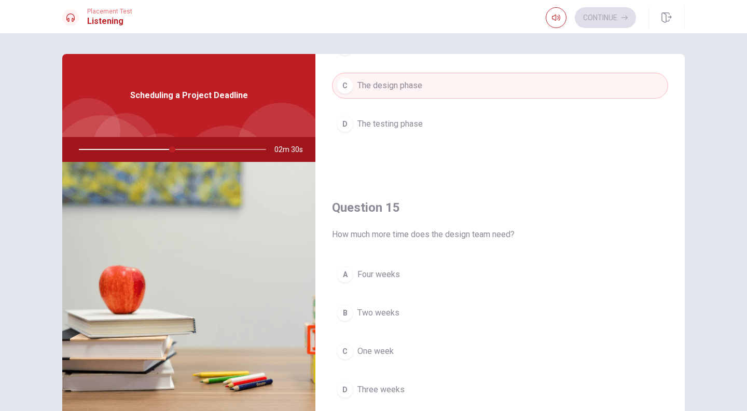
scroll to position [967, 0]
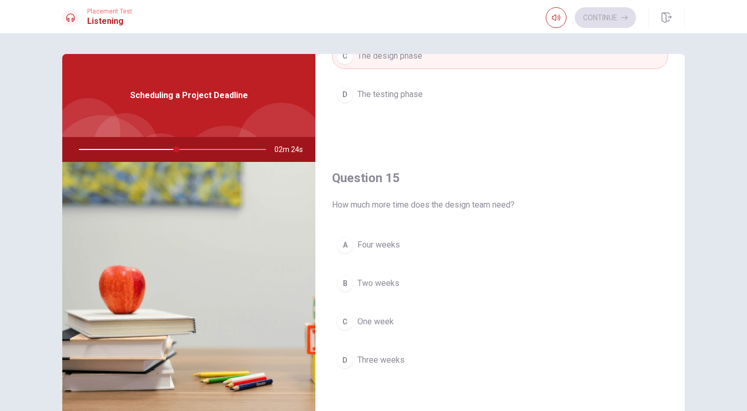
click at [391, 282] on span "Two weeks" at bounding box center [378, 283] width 42 height 12
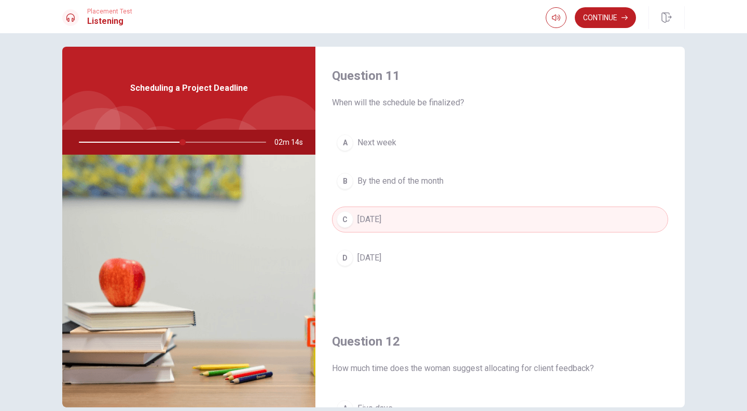
scroll to position [0, 0]
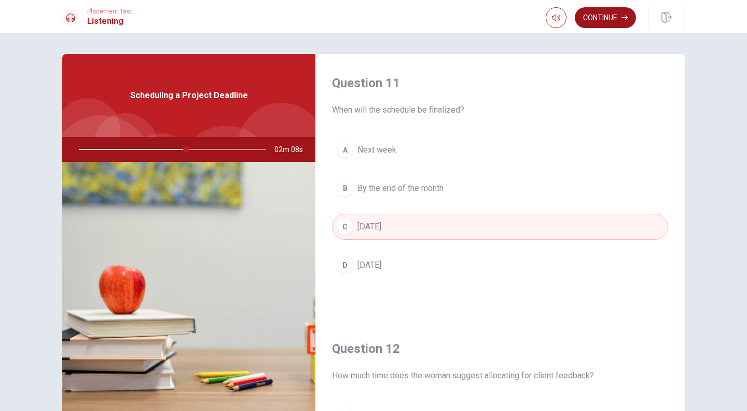
click at [605, 17] on button "Continue" at bounding box center [604, 17] width 61 height 21
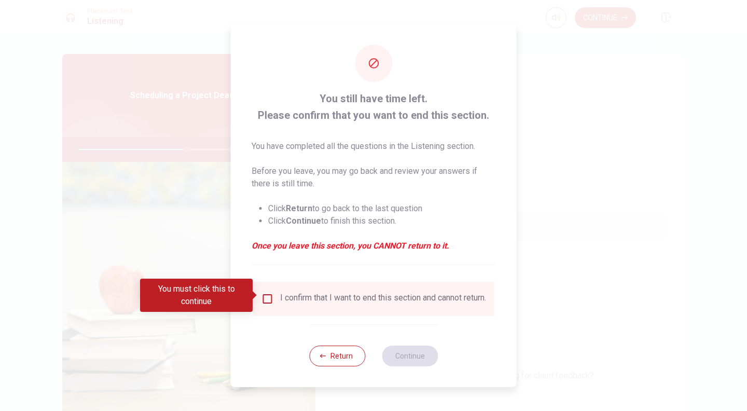
click at [265, 298] on input "You must click this to continue" at bounding box center [267, 298] width 12 height 12
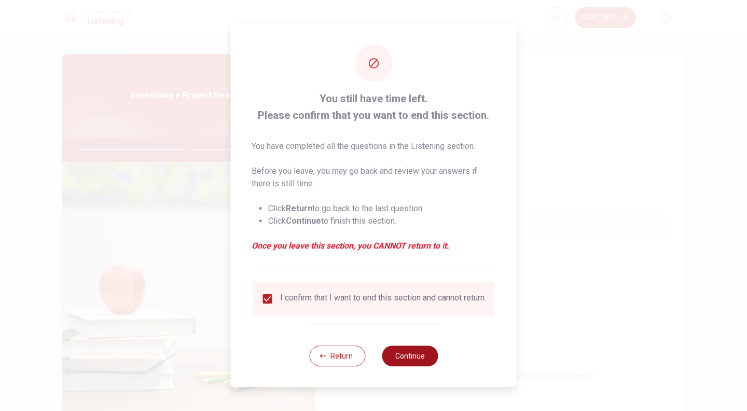
click at [413, 361] on button "Continue" at bounding box center [410, 355] width 56 height 21
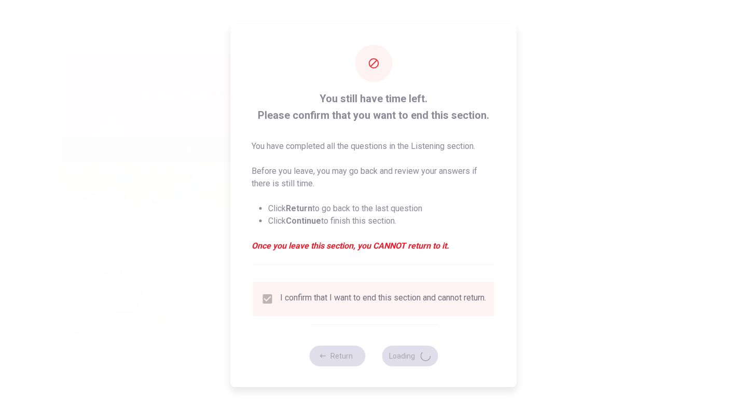
type input "59"
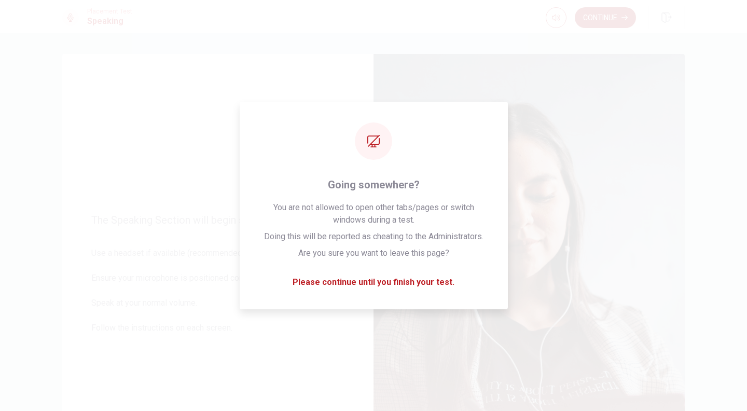
click at [615, 19] on button "Continue" at bounding box center [604, 17] width 61 height 21
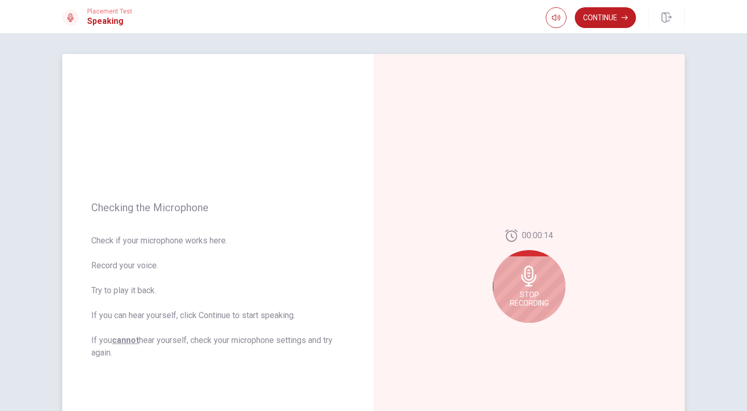
scroll to position [54, 0]
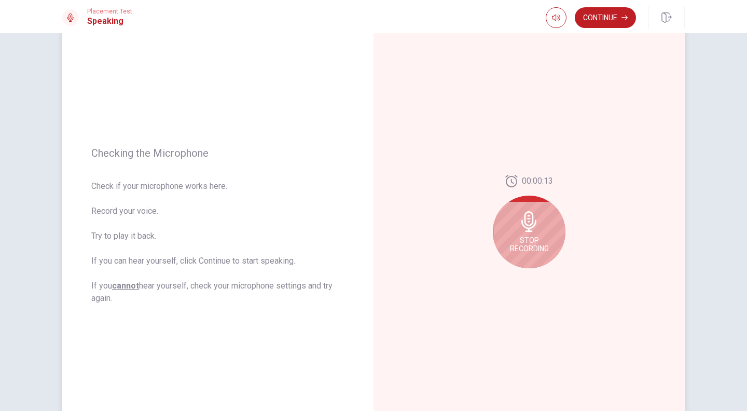
click at [538, 251] on span "Stop Recording" at bounding box center [529, 244] width 39 height 17
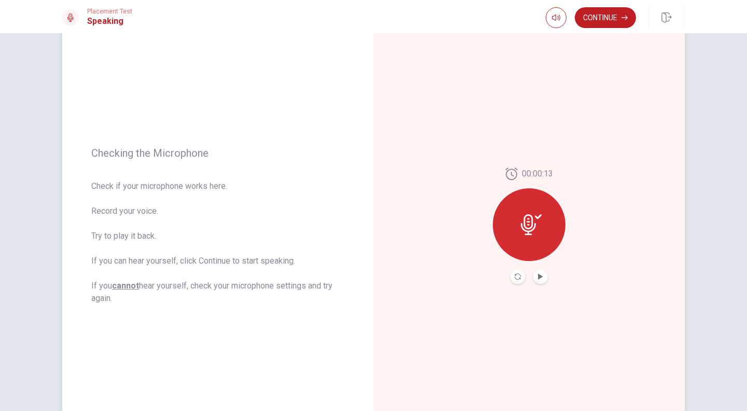
click at [544, 221] on div at bounding box center [529, 224] width 73 height 73
click at [540, 274] on icon "Play Audio" at bounding box center [540, 276] width 6 height 6
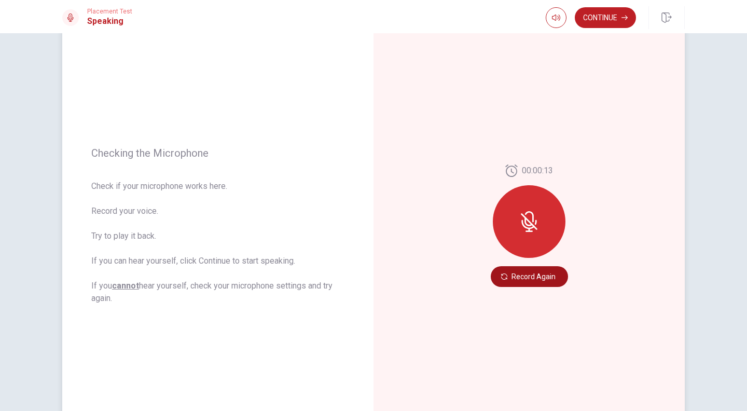
click at [525, 279] on button "Record Again" at bounding box center [528, 276] width 77 height 21
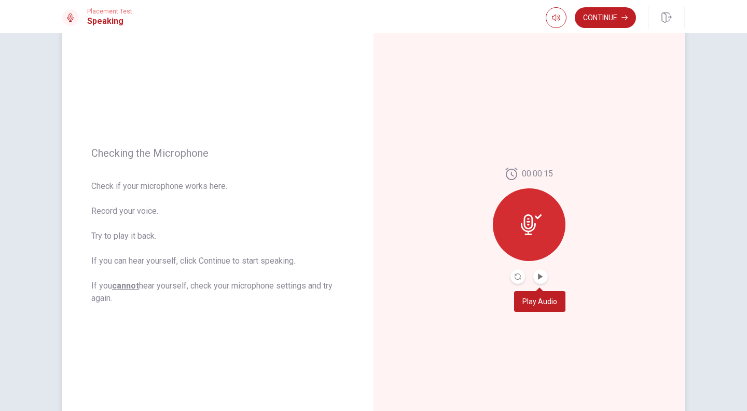
click at [536, 281] on button "Play Audio" at bounding box center [540, 276] width 15 height 15
click at [530, 247] on div at bounding box center [529, 224] width 73 height 73
click at [531, 222] on icon at bounding box center [531, 224] width 21 height 21
click at [596, 12] on button "Continue" at bounding box center [604, 17] width 61 height 21
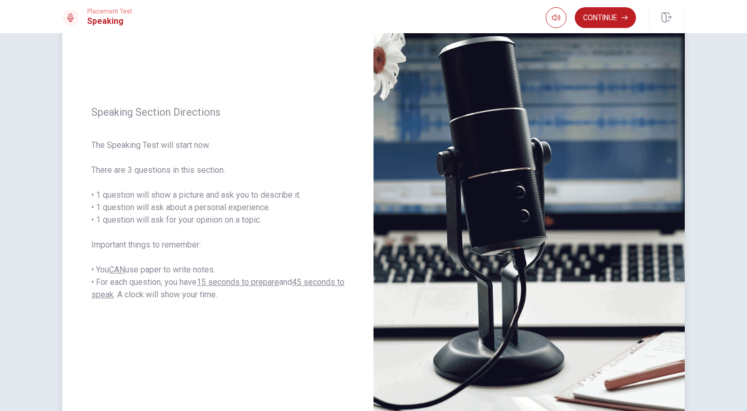
scroll to position [77, 0]
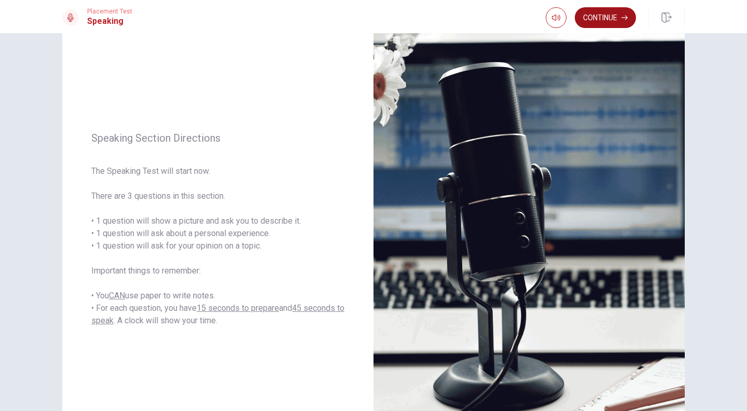
click at [586, 21] on button "Continue" at bounding box center [604, 17] width 61 height 21
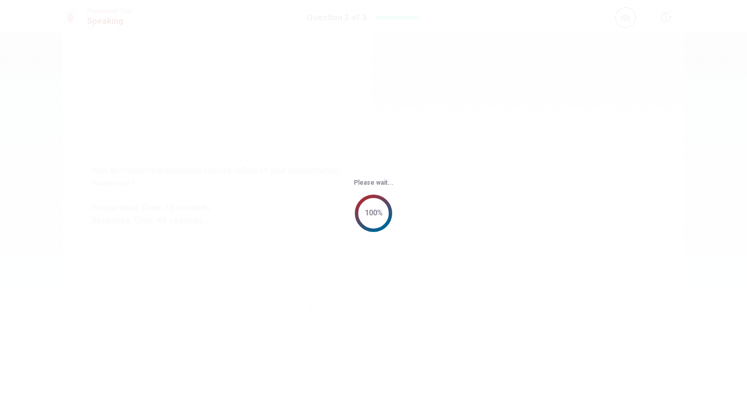
scroll to position [0, 0]
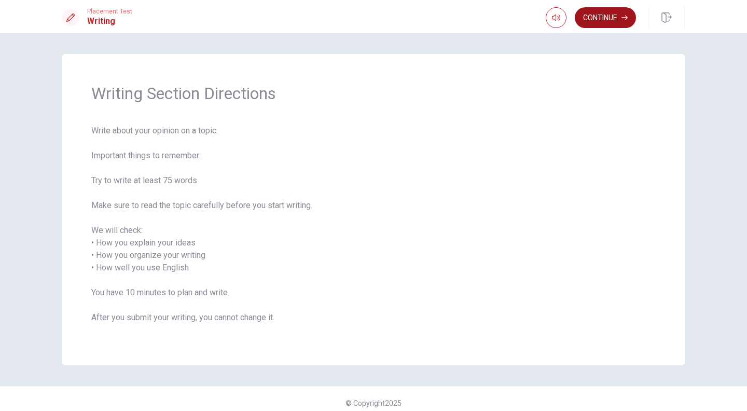
click at [595, 16] on button "Continue" at bounding box center [604, 17] width 61 height 21
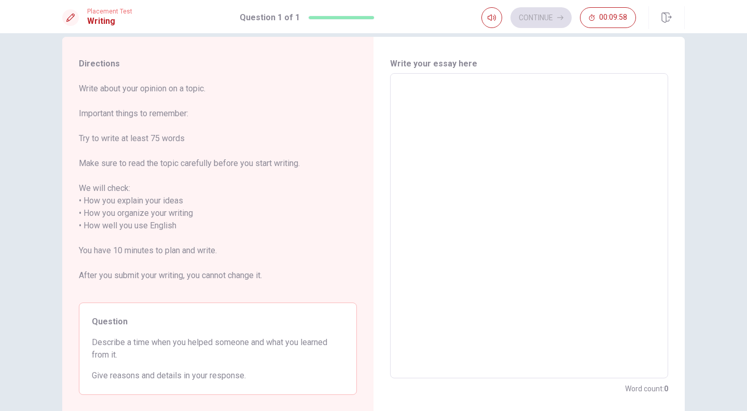
scroll to position [18, 0]
click at [413, 101] on textarea at bounding box center [528, 225] width 263 height 288
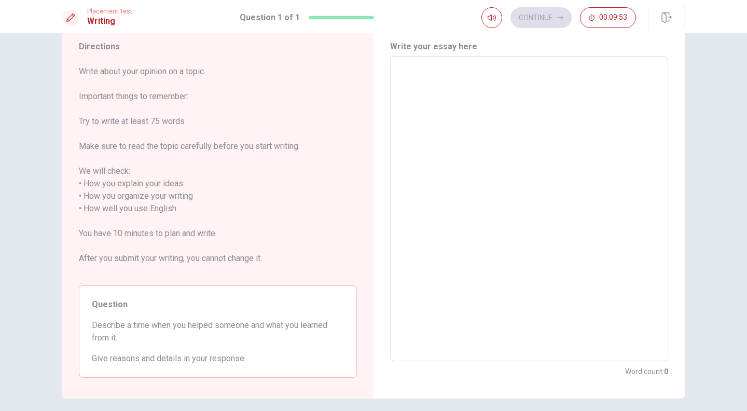
scroll to position [35, 0]
click at [411, 75] on textarea at bounding box center [528, 208] width 263 height 288
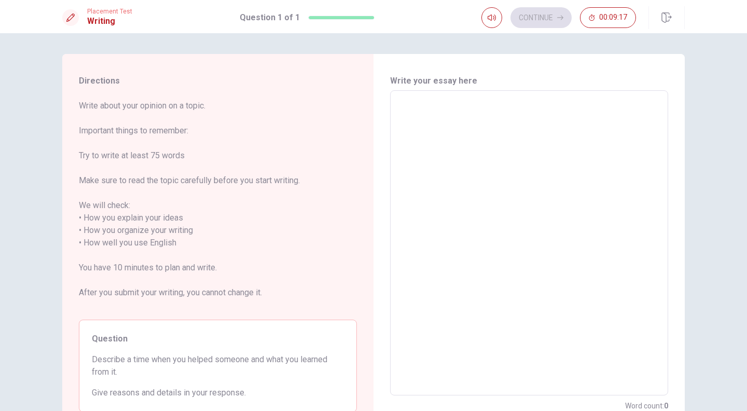
scroll to position [1, 0]
type textarea "L"
type textarea "x"
type textarea "La"
type textarea "x"
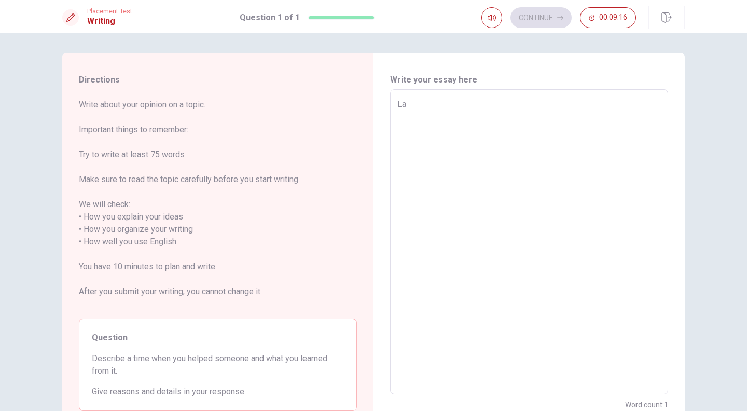
type textarea "Las"
type textarea "x"
type textarea "Las"
type textarea "x"
type textarea "Las"
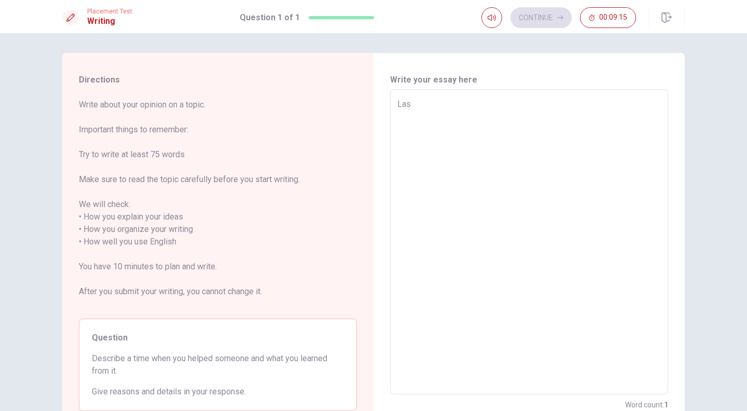
type textarea "x"
type textarea "Last"
type textarea "x"
type textarea "Last"
type textarea "x"
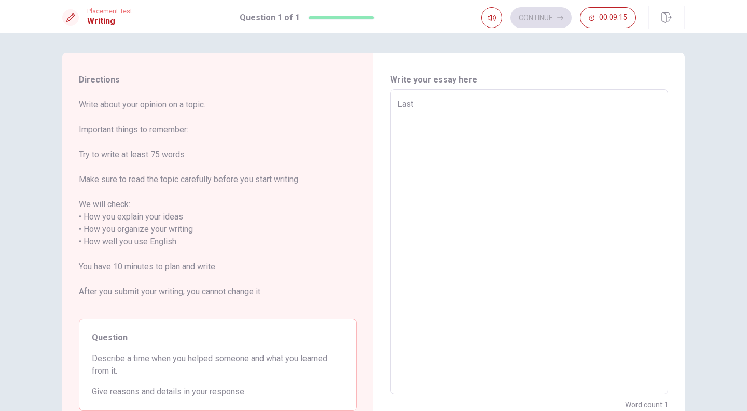
type textarea "Last m"
type textarea "x"
type textarea "Last mo"
type textarea "x"
type textarea "[DATE]"
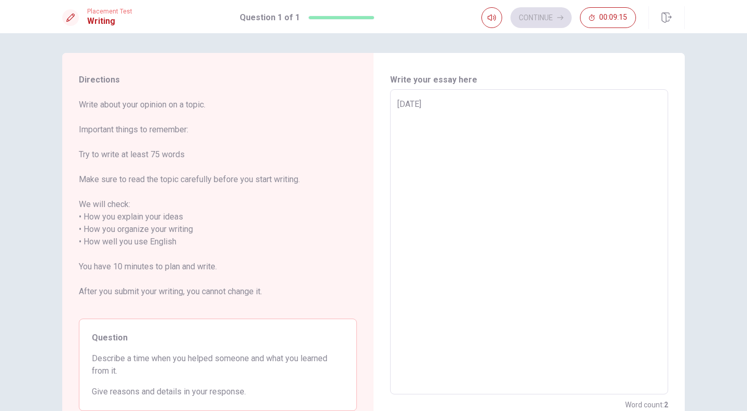
type textarea "x"
type textarea "Last mont"
type textarea "x"
type textarea "Last month"
type textarea "x"
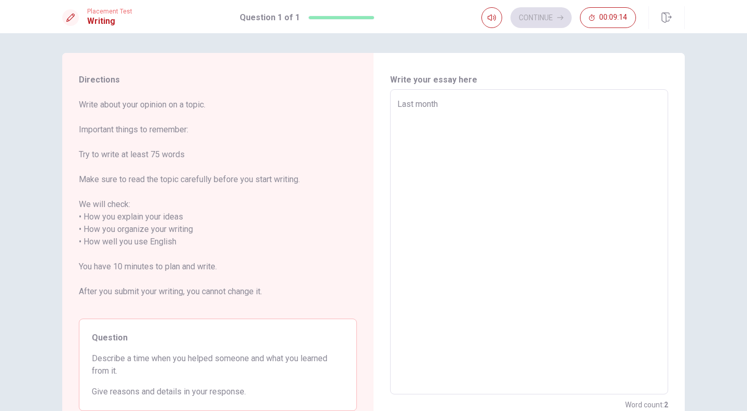
type textarea "Last month"
type textarea "x"
type textarea "Last month m"
type textarea "x"
type textarea "Last month my"
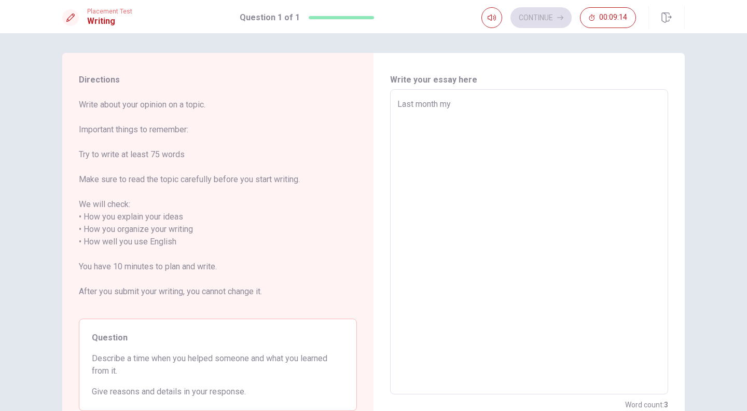
type textarea "x"
type textarea "Last month my"
type textarea "x"
type textarea "Last month my"
type textarea "x"
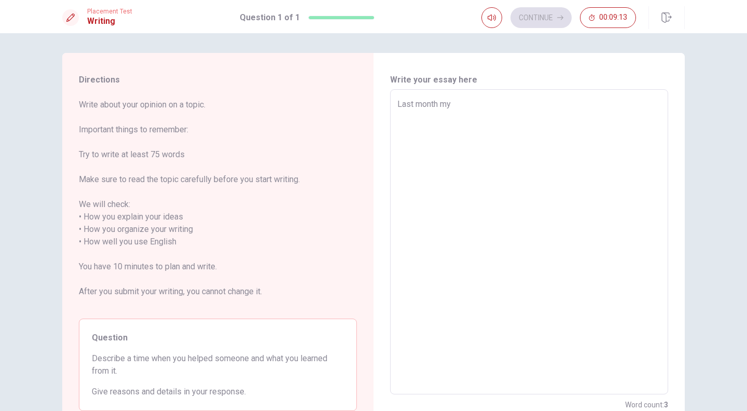
type textarea "Last month m"
type textarea "x"
type textarea "Last month"
type textarea "x"
type textarea "Last month"
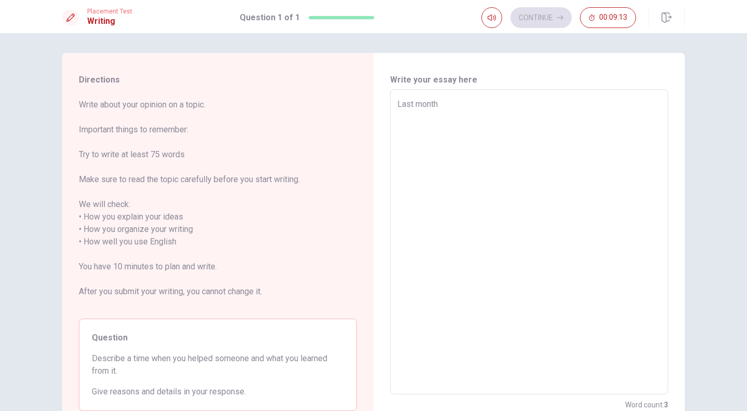
type textarea "x"
type textarea "Last mont"
type textarea "x"
type textarea "[DATE]"
type textarea "x"
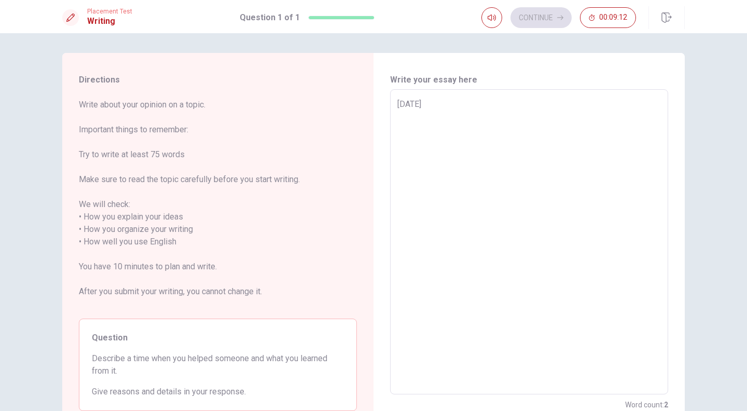
type textarea "Last mo"
type textarea "x"
type textarea "Last m"
type textarea "x"
type textarea "Last"
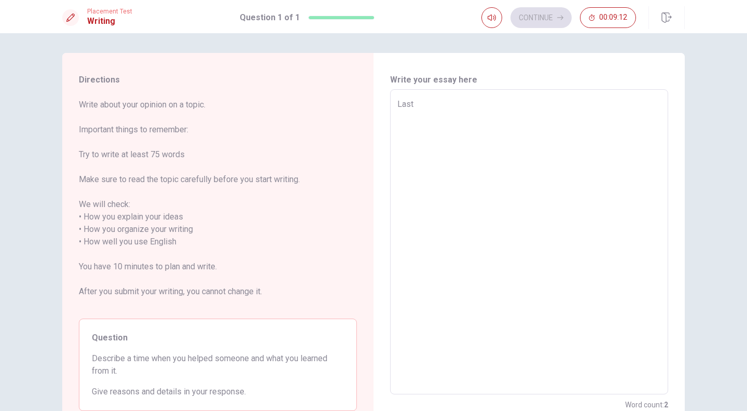
type textarea "x"
type textarea "Last"
type textarea "x"
type textarea "Las"
type textarea "x"
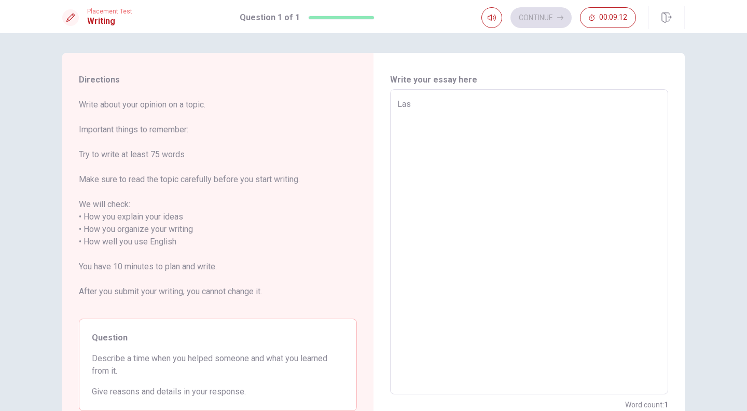
type textarea "La"
type textarea "x"
type textarea "L"
type textarea "x"
type textarea "F"
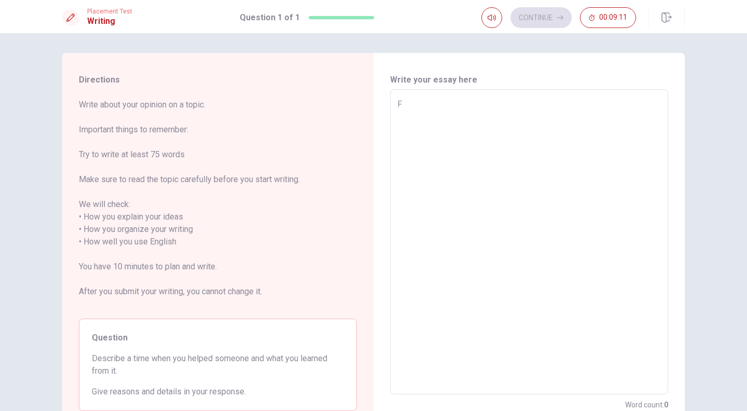
type textarea "x"
type textarea "Fe"
type textarea "x"
type textarea "Few"
type textarea "x"
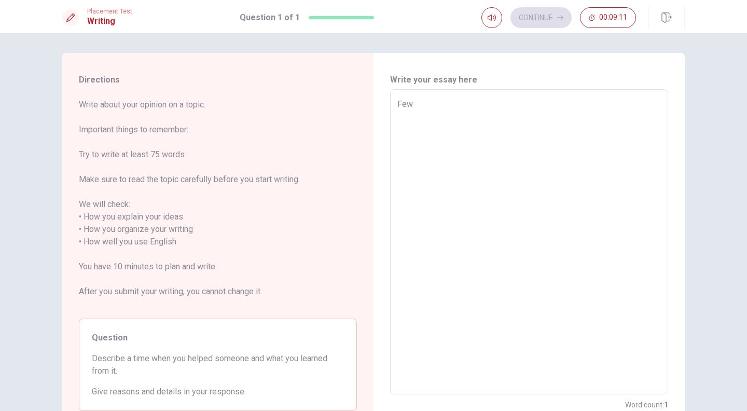
type textarea "Few"
type textarea "x"
type textarea "Few d"
type textarea "x"
type textarea "Few da"
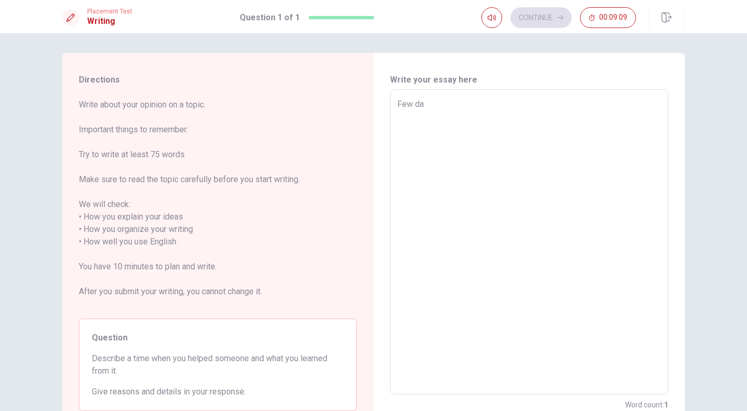
type textarea "x"
type textarea "Few day"
type textarea "x"
type textarea "Few days"
type textarea "x"
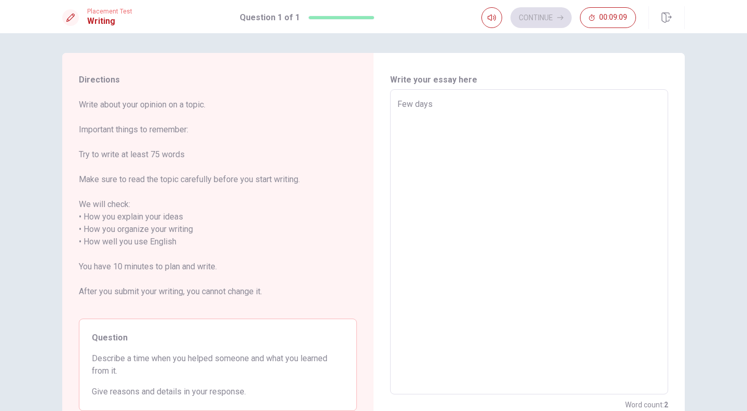
type textarea "Few days"
type textarea "x"
type textarea "Few days a"
type textarea "x"
type textarea "Few days ah"
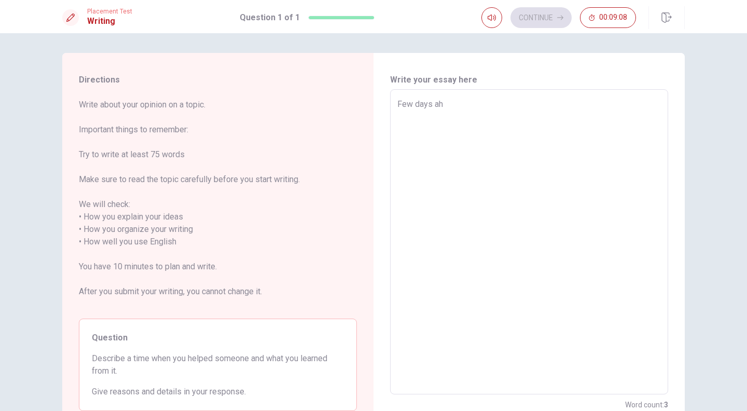
type textarea "x"
type textarea "Few days [PERSON_NAME]"
type textarea "x"
type textarea "Few days ah"
type textarea "x"
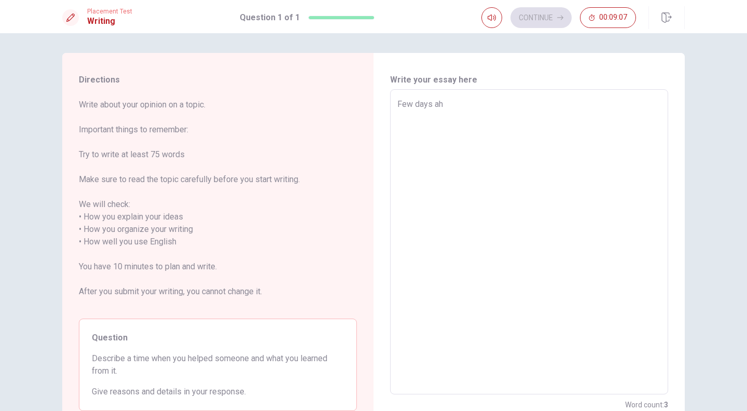
type textarea "Few days a"
type textarea "x"
type textarea "Few days ao"
type textarea "x"
type textarea "Few days ao"
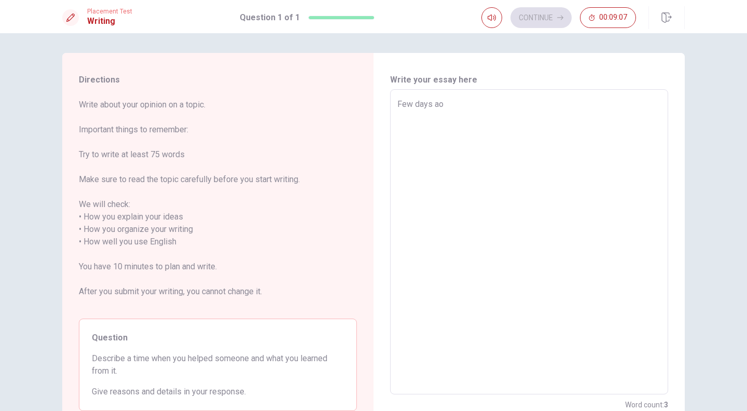
type textarea "x"
type textarea "Few days ao"
type textarea "x"
type textarea "Few days a"
type textarea "x"
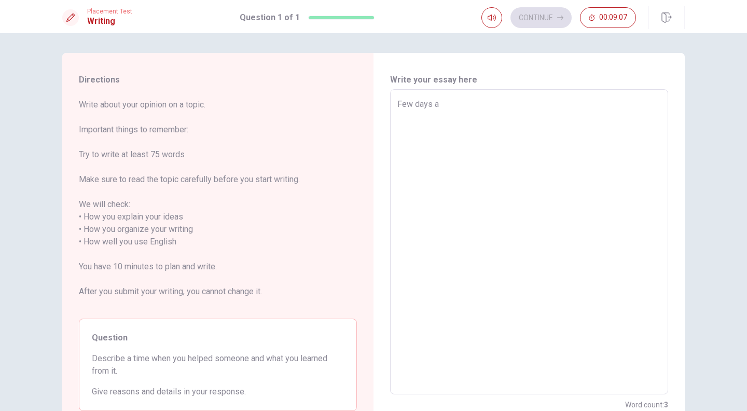
type textarea "Few days ag"
type textarea "x"
type textarea "Few days ago"
type textarea "x"
type textarea "Few days ago"
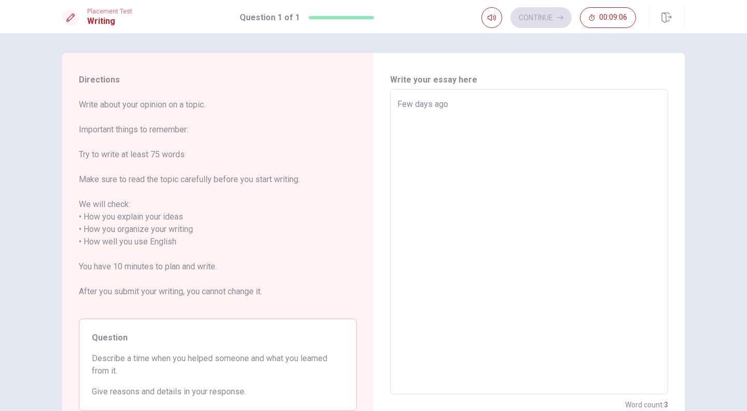
type textarea "x"
type textarea "Few days ago m"
type textarea "x"
type textarea "Few days ago my"
type textarea "x"
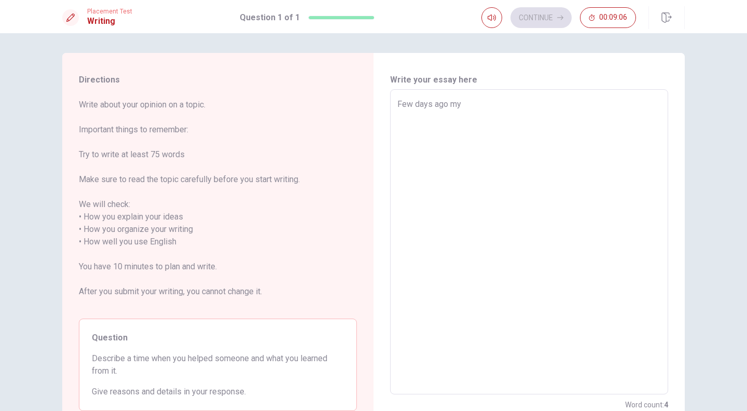
type textarea "Few days ago my"
type textarea "x"
type textarea "Few days ago my e"
type textarea "x"
type textarea "Few days ago my eo"
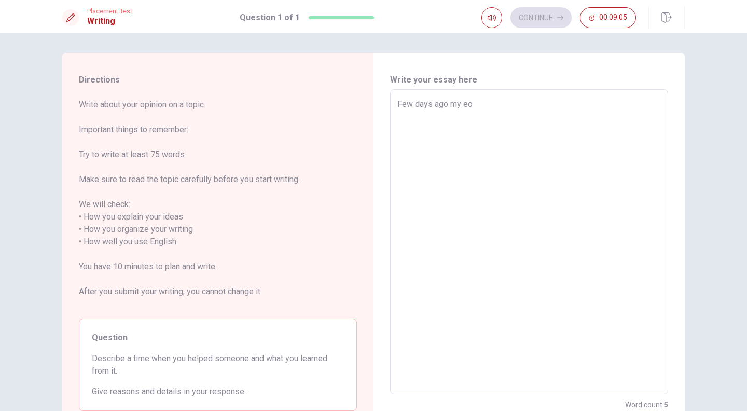
type textarea "x"
type textarea "Few days ago my e"
type textarea "x"
type textarea "Few days ago my"
type textarea "x"
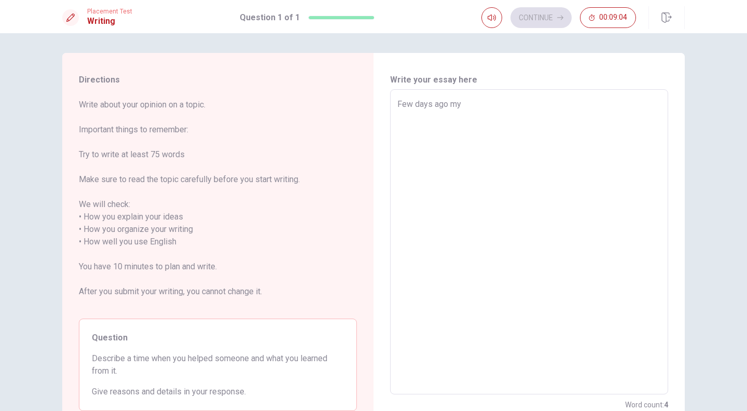
type textarea "Few days ago my o"
type textarea "x"
type textarea "Few days ago my or"
type textarea "x"
type textarea "Few days ago my o"
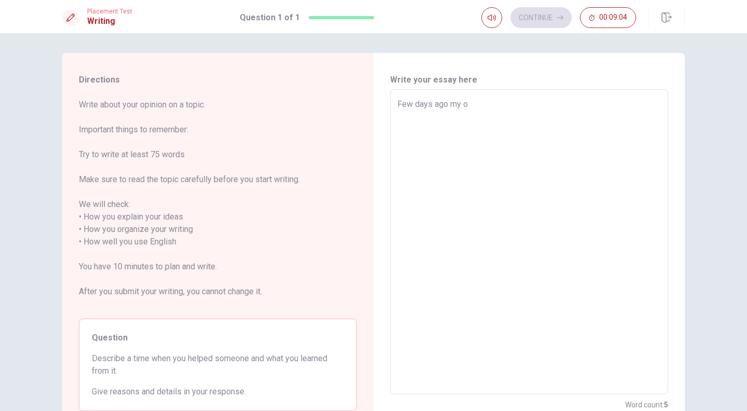
type textarea "x"
type textarea "Few days ago my"
type textarea "x"
type textarea "Few days ago my r"
type textarea "x"
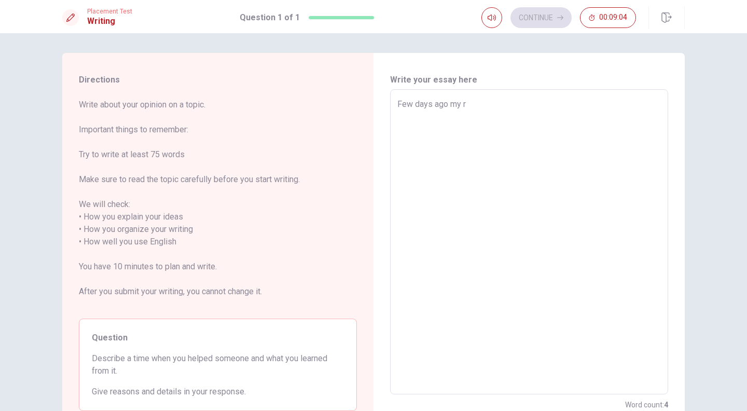
type textarea "Few days ago my ro"
type textarea "x"
type textarea "Few days ago my roo"
type textarea "x"
type textarea "Few days ago my room"
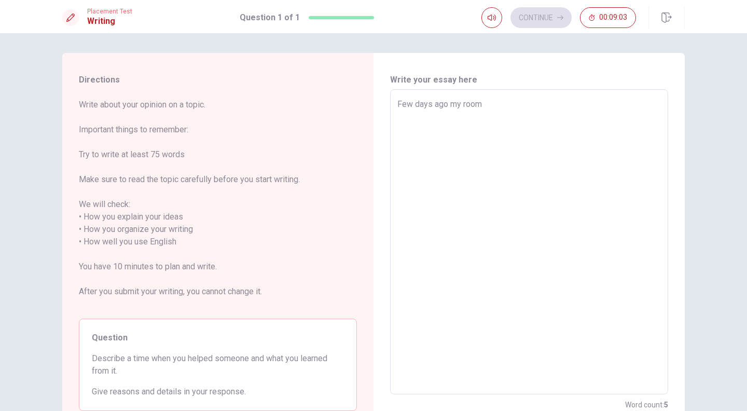
type textarea "x"
type textarea "Few days ago my roomm"
type textarea "x"
type textarea "Few days ago my roomma"
type textarea "x"
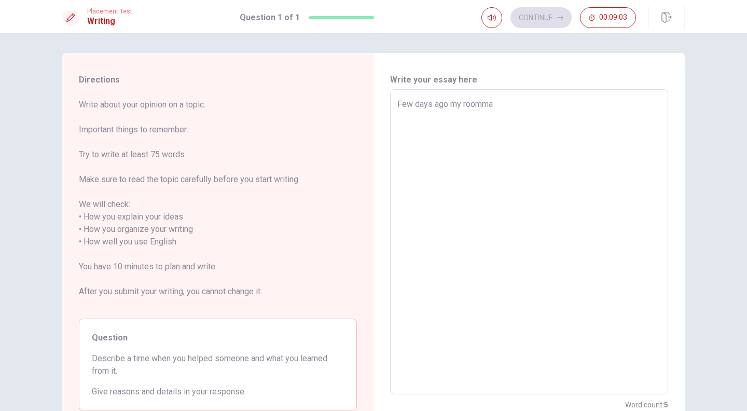
type textarea "Few days ago my roommat"
type textarea "x"
type textarea "Few days ago my roommate"
type textarea "x"
type textarea "Few days ago my roommate"
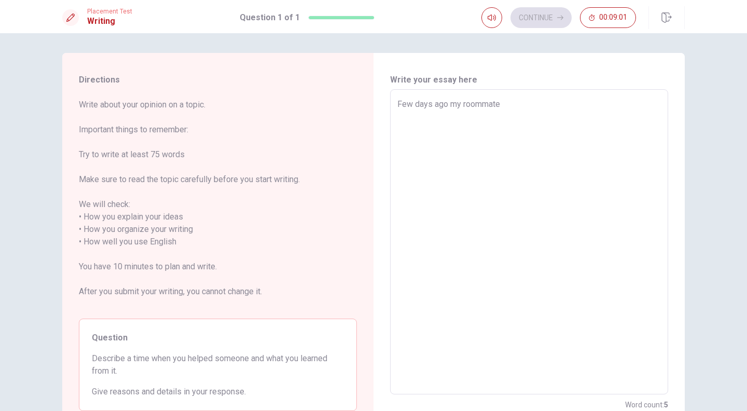
type textarea "x"
type textarea "Few days ago my roommate w"
type textarea "x"
type textarea "Few days ago my roommate wa"
type textarea "x"
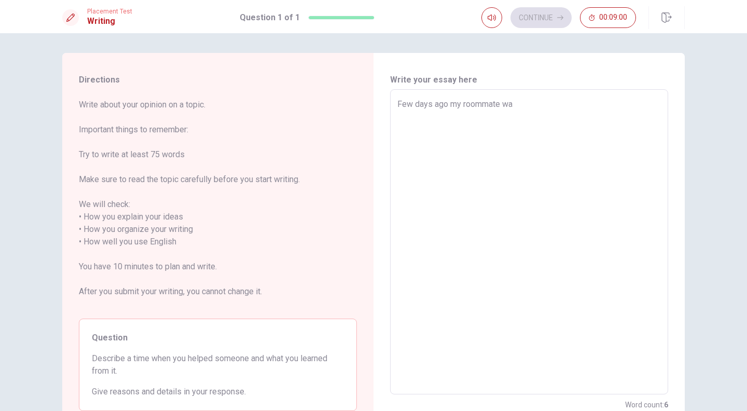
type textarea "Few days ago my roommate was"
type textarea "x"
type textarea "Few days ago my roommate was"
type textarea "x"
type textarea "Few days ago my roommate was s"
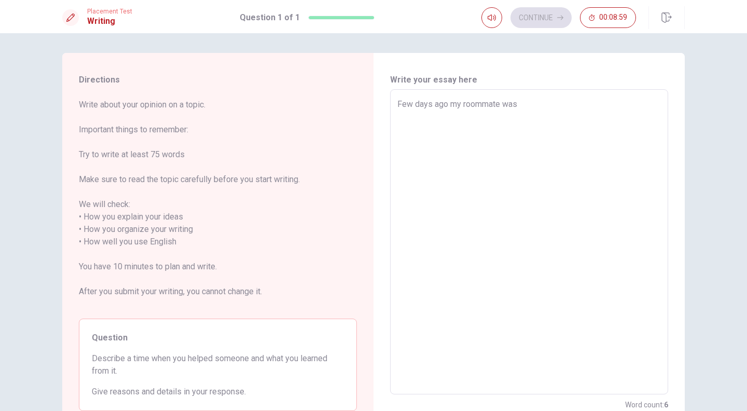
type textarea "x"
type textarea "Few days ago my roommate was si"
type textarea "x"
type textarea "Few days ago my roommate was sic"
type textarea "x"
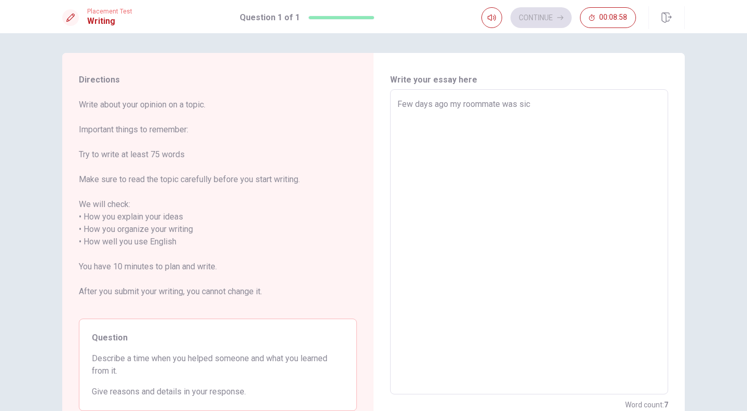
type textarea "Few days ago my roommate was sick"
type textarea "x"
type textarea "Few days ago my roommate was sick,"
type textarea "x"
type textarea "Few days ago my roommate was sick,"
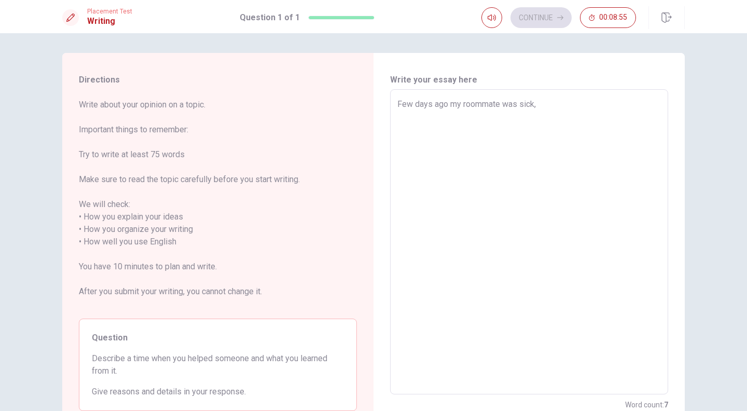
type textarea "x"
type textarea "Few days ago my roommate was sick, s"
type textarea "x"
type textarea "Few days ago my roommate was sick, s"
type textarea "x"
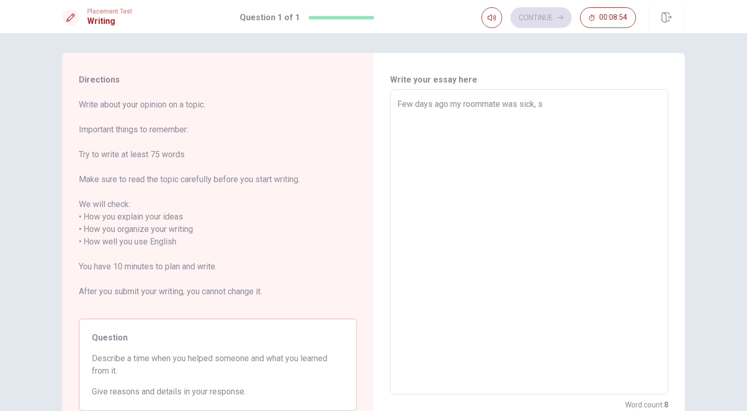
type textarea "Few days ago my roommate was sick, s"
type textarea "x"
type textarea "Few days ago my roommate was sick, so"
type textarea "x"
type textarea "Few days ago my roommate was sick, so"
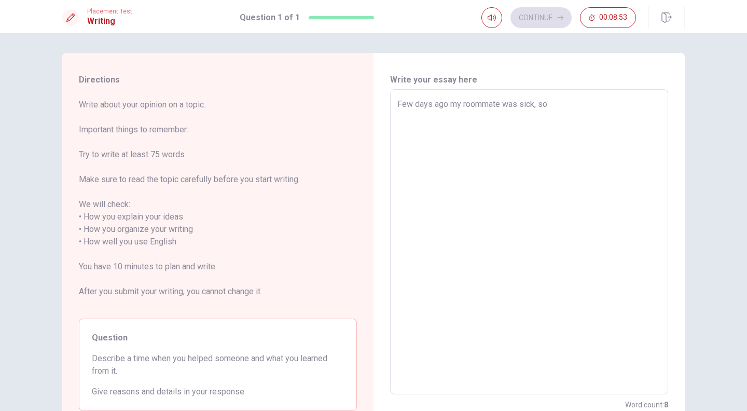
type textarea "x"
type textarea "Few days ago my roommate was sick, so I"
type textarea "x"
type textarea "Few days ago my roommate was sick, so I"
type textarea "x"
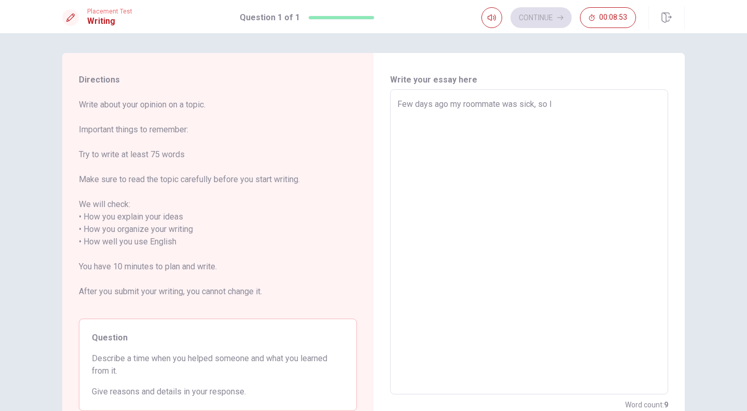
type textarea "Few days ago my roommate was sick, so I o"
type textarea "x"
type textarea "Few days ago my roommate was sick, so I of"
type textarea "x"
type textarea "Few days ago my roommate was sick, so I off"
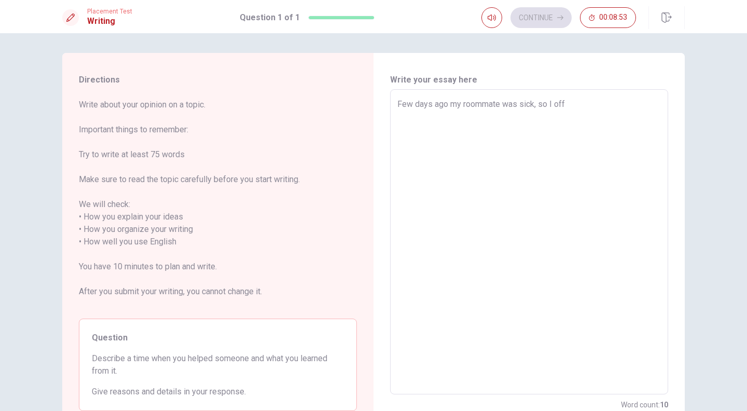
type textarea "x"
type textarea "Few days ago my roommate was sick, so I offe"
type textarea "x"
type textarea "Few days ago my roommate was sick, so I offer"
type textarea "x"
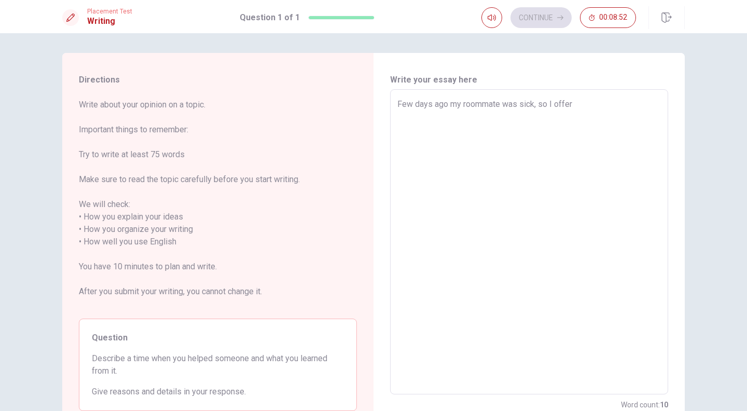
type textarea "Few days ago my roommate was sick, so I offere"
type textarea "x"
type textarea "Few days ago my roommate was sick, so I offered"
type textarea "x"
type textarea "Few days ago my roommate was sick, so I offered"
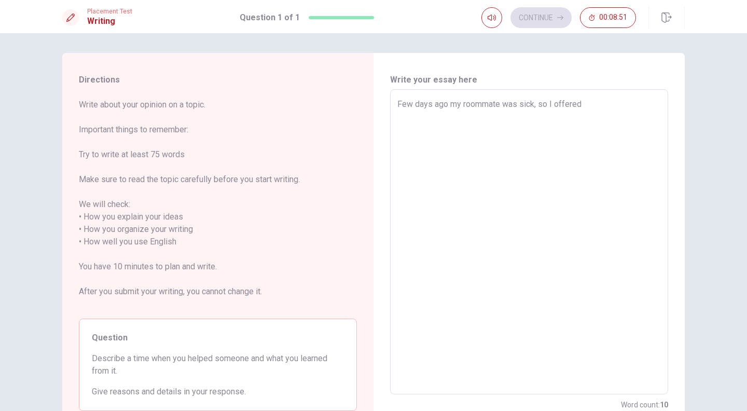
type textarea "x"
type textarea "Few days ago my roommate was sick, so I offered t"
type textarea "x"
type textarea "Few days ago my roommate was sick, so I offered to"
type textarea "x"
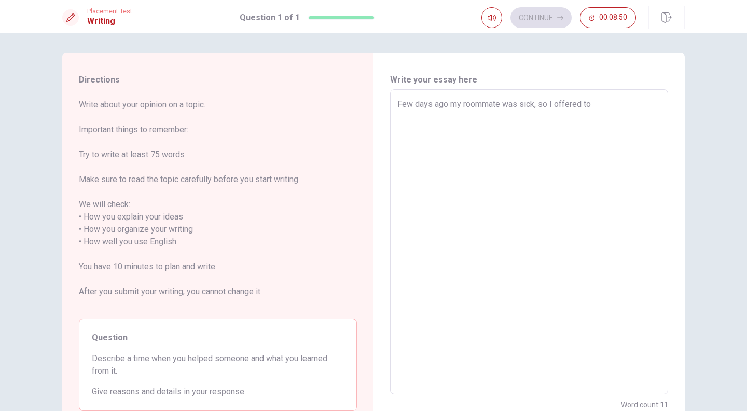
type textarea "Few days ago my roommate was sick, so I offered to"
type textarea "x"
type textarea "Few days ago my roommate was sick, so I offered to h"
click at [429, 103] on textarea "Few days ago my roommate was sick, so I offered to help her and bought a food a…" at bounding box center [528, 242] width 263 height 288
drag, startPoint x: 446, startPoint y: 102, endPoint x: 392, endPoint y: 99, distance: 54.0
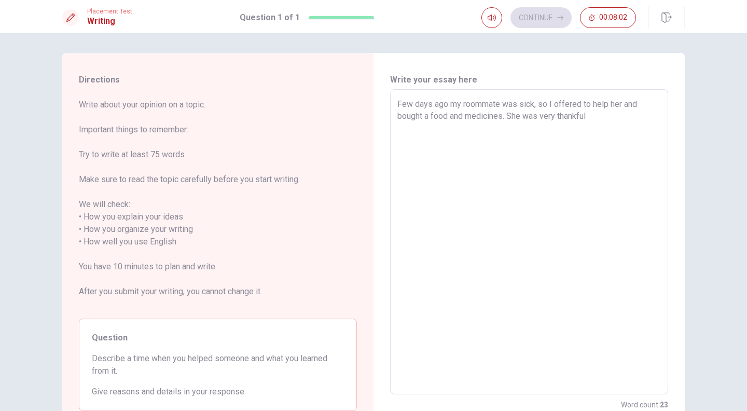
click at [392, 99] on div "Few days ago my roommate was sick, so I offered to help her and bought a food a…" at bounding box center [529, 241] width 278 height 305
click at [613, 115] on textarea "Last month my roommate was sick, so I offered to help her and bought a food and…" at bounding box center [528, 242] width 263 height 288
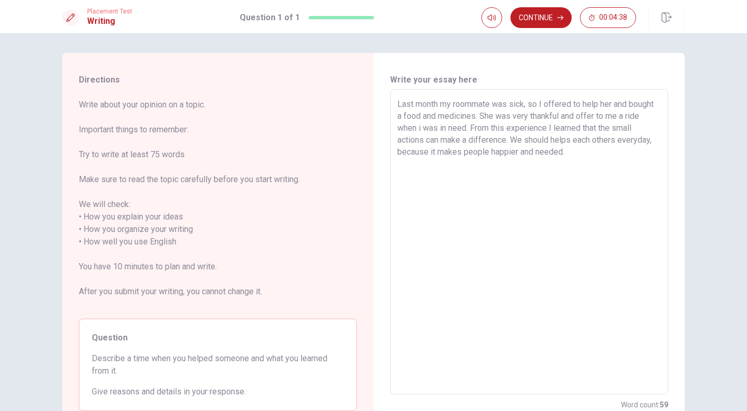
click at [536, 151] on textarea "Last month my roommate was sick, so I offered to help her and bought a food and…" at bounding box center [528, 242] width 263 height 288
click at [607, 155] on textarea "Last month my roommate was sick, so I offered to help her and bought a food and…" at bounding box center [528, 242] width 263 height 288
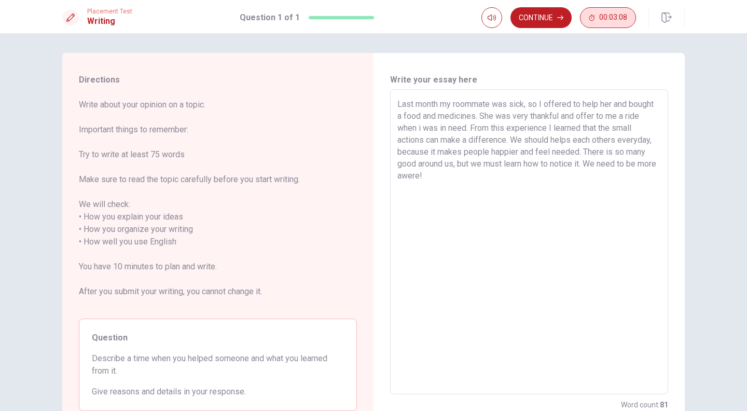
click at [623, 16] on span "00:03:08" at bounding box center [613, 17] width 28 height 8
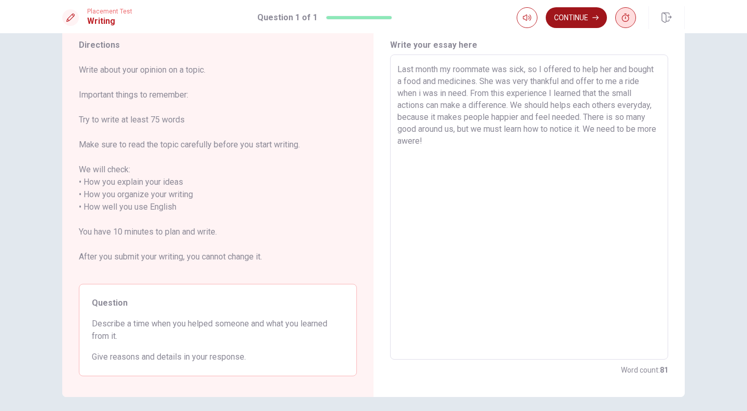
scroll to position [33, 0]
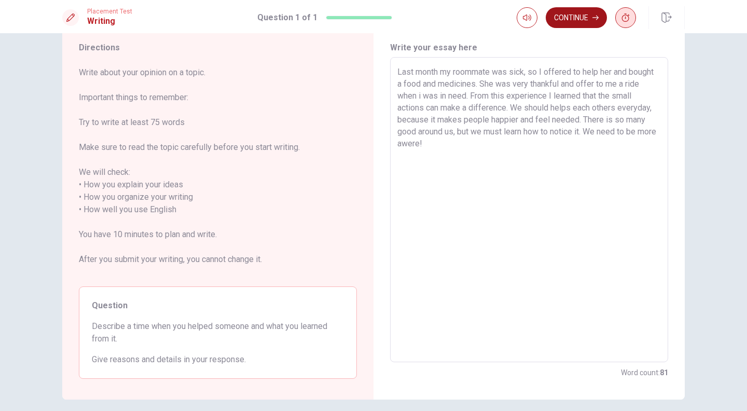
click at [573, 13] on button "Continue" at bounding box center [575, 17] width 61 height 21
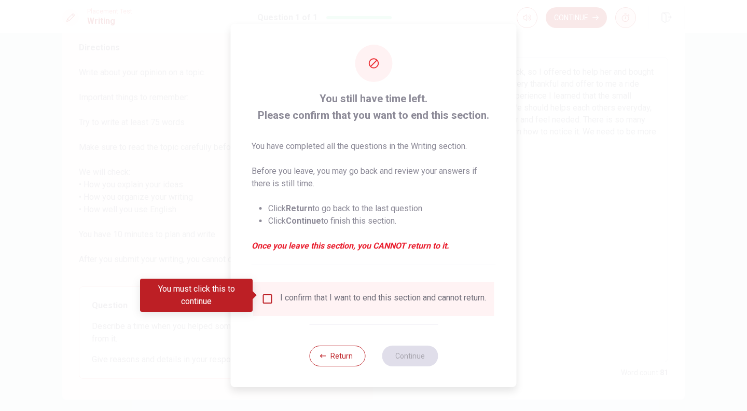
click at [270, 292] on input "You must click this to continue" at bounding box center [267, 298] width 12 height 12
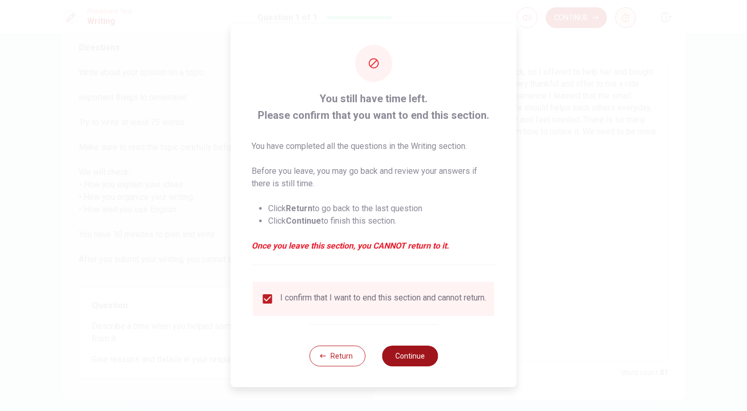
click at [411, 363] on button "Continue" at bounding box center [410, 355] width 56 height 21
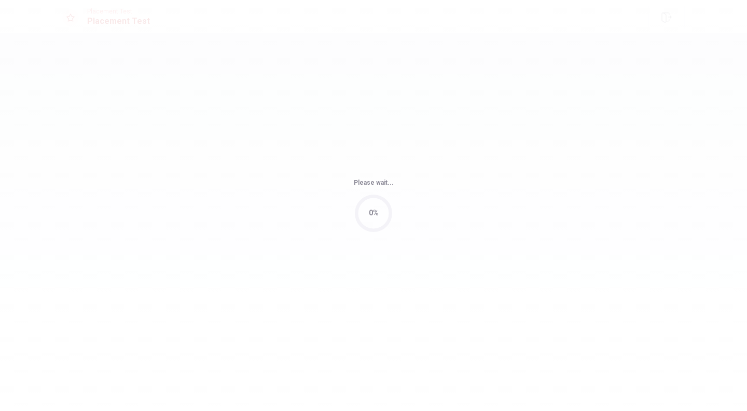
scroll to position [0, 0]
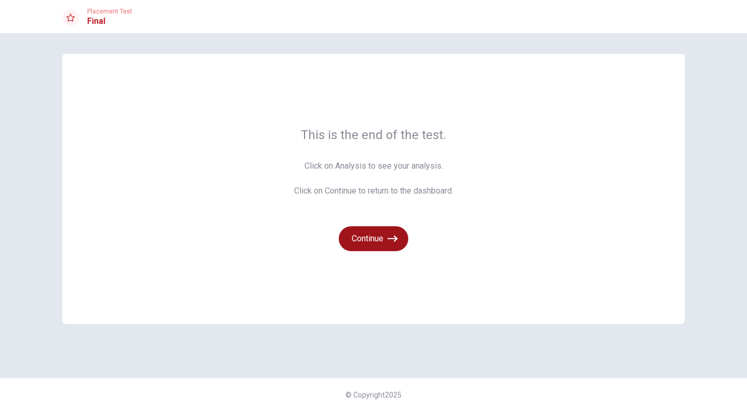
click at [374, 235] on button "Continue" at bounding box center [373, 238] width 69 height 25
